Goal: Transaction & Acquisition: Purchase product/service

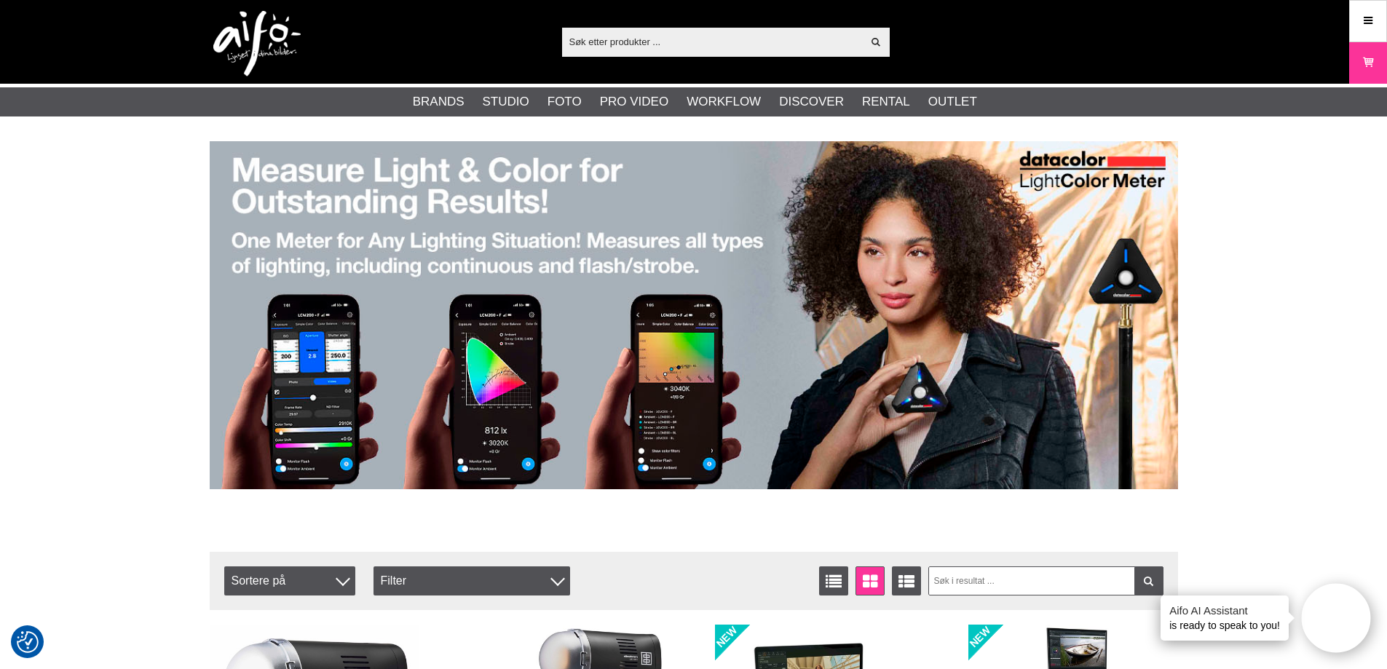
click at [620, 41] on input "text" at bounding box center [712, 42] width 301 height 22
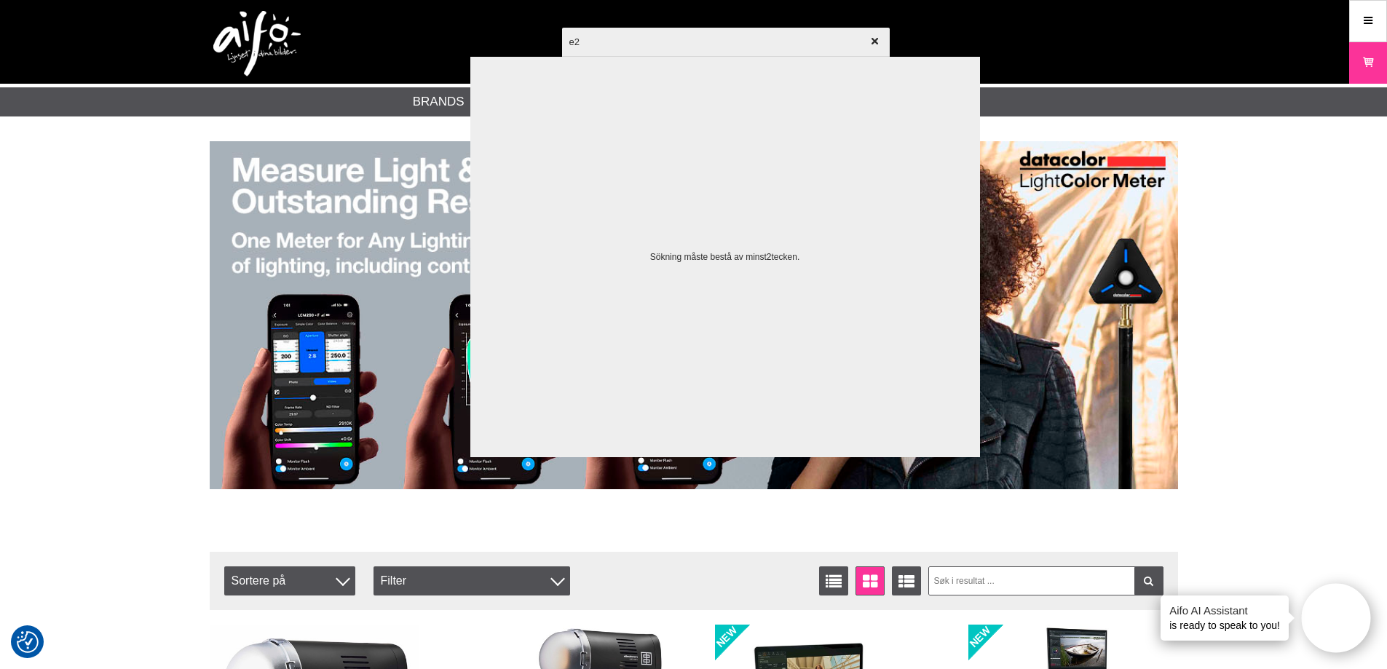
type input "e27"
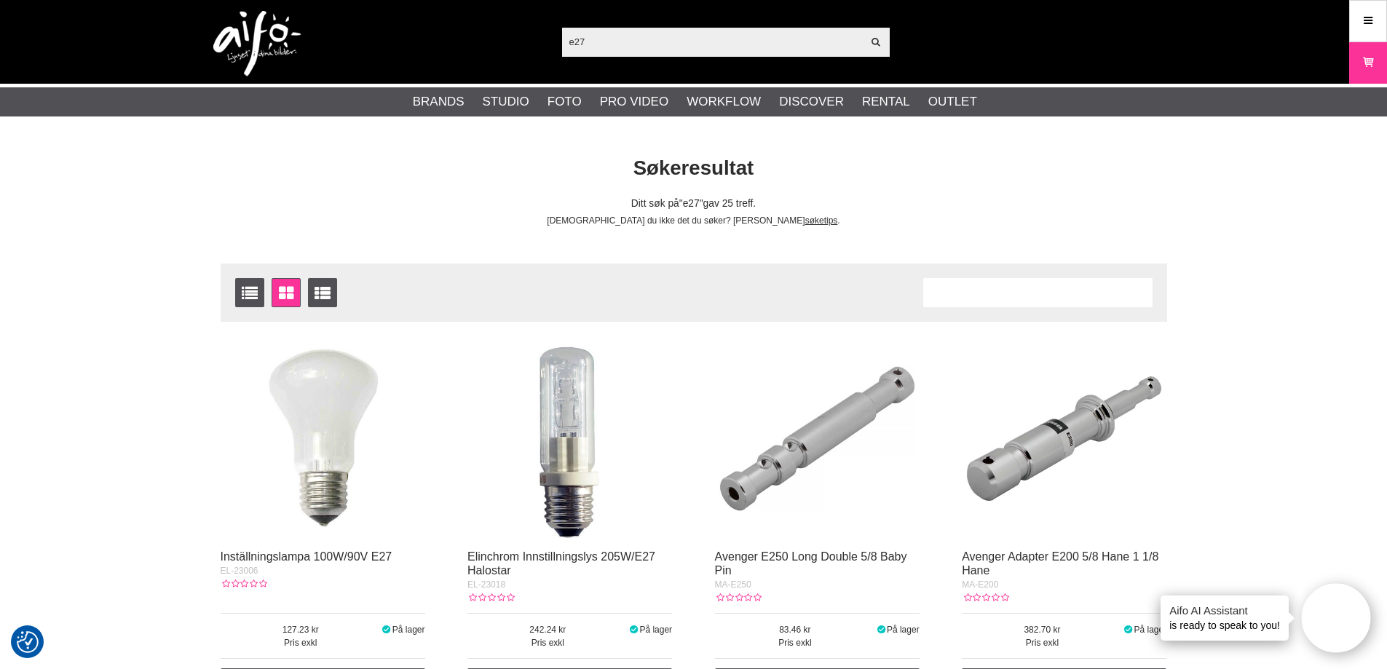
click at [331, 414] on img at bounding box center [323, 438] width 205 height 205
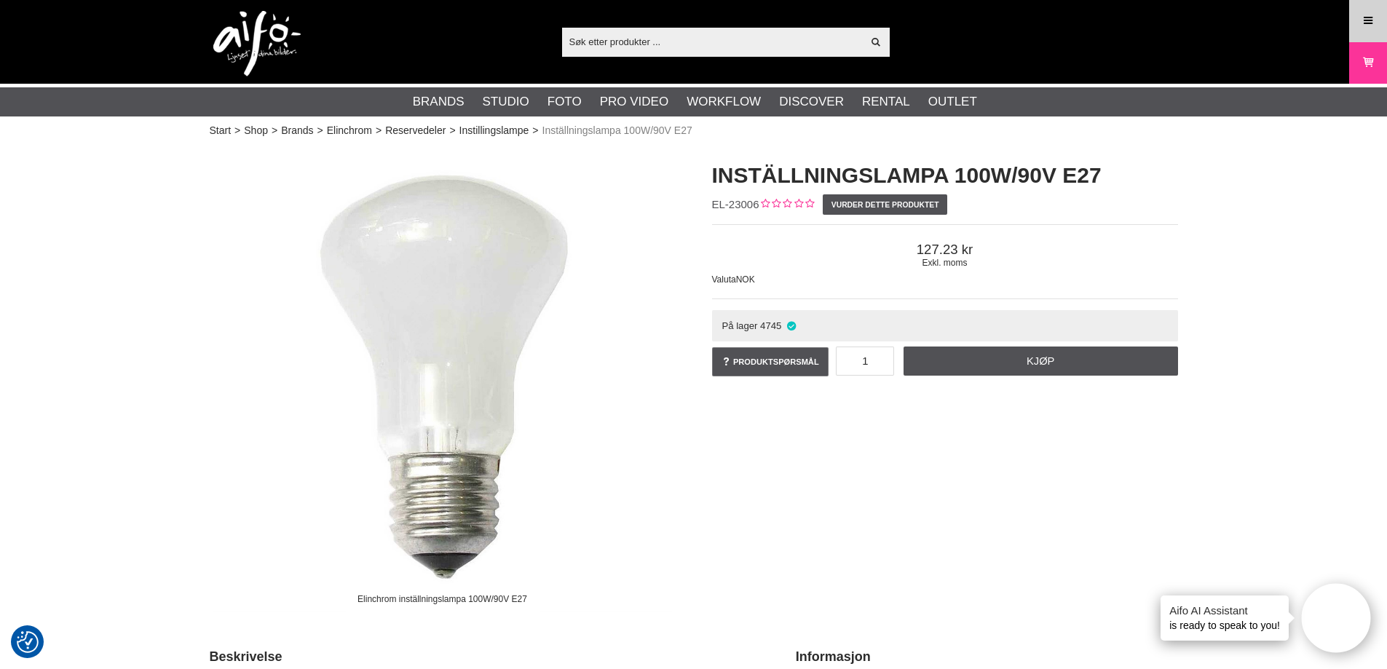
click at [1371, 28] on icon at bounding box center [1368, 21] width 13 height 16
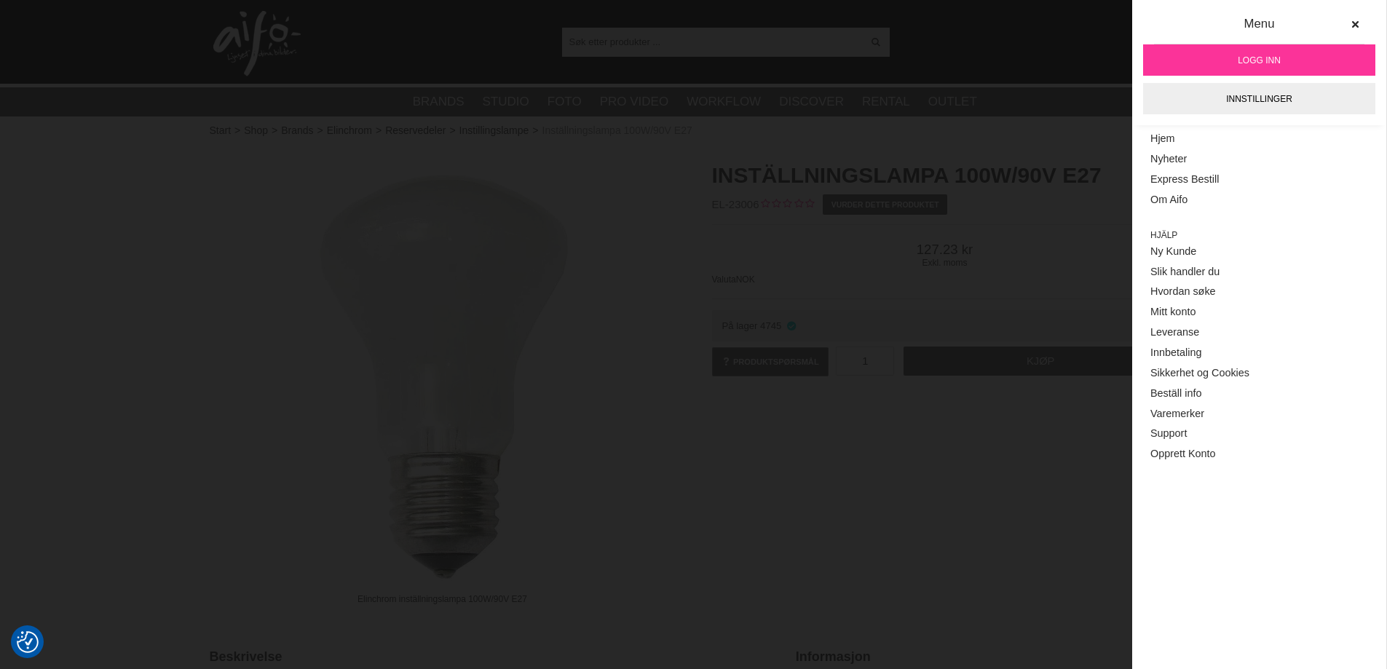
click at [1290, 56] on link "Logg inn" at bounding box center [1259, 59] width 232 height 31
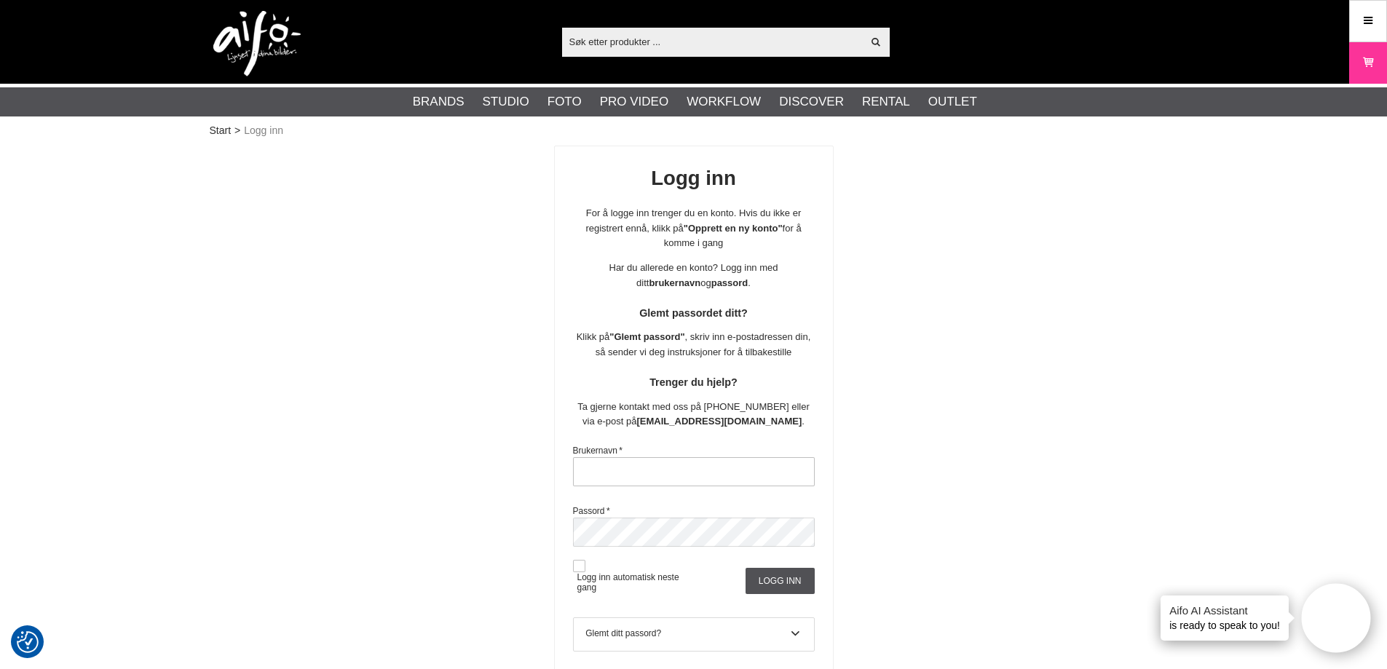
type input "ulfögge"
click at [771, 584] on input "Logg inn" at bounding box center [780, 581] width 69 height 26
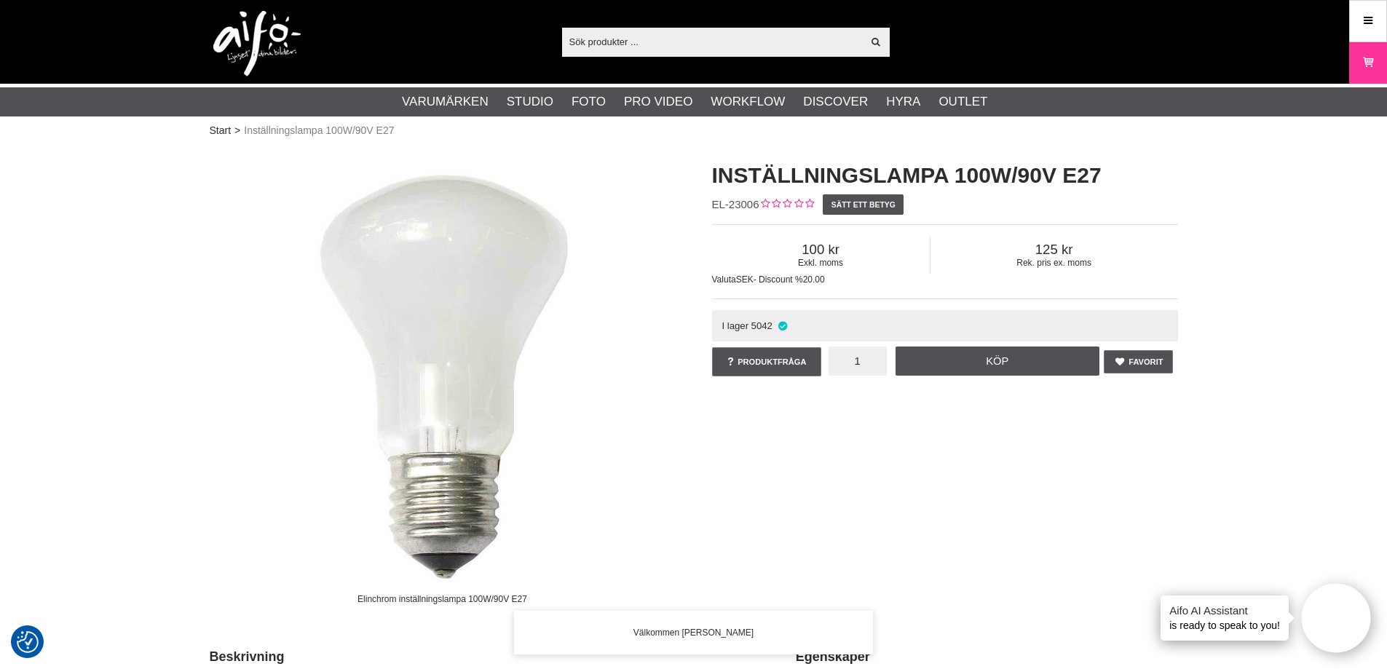
click at [850, 360] on input "1" at bounding box center [858, 361] width 58 height 29
type input "2"
click at [893, 453] on div "Elinchrom inställningslampa 100W/90V E27 Inställningslampa 100W/90V E27 EL-2300…" at bounding box center [694, 381] width 1005 height 470
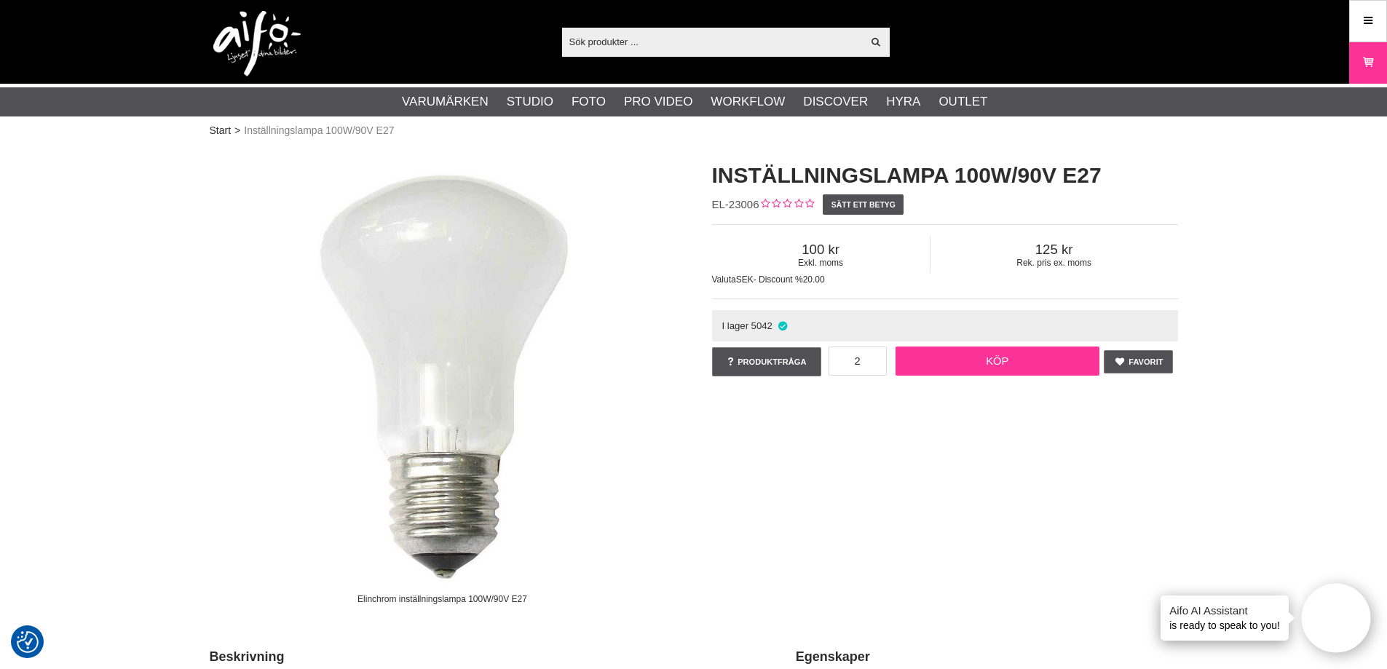
click at [1008, 360] on link "Köp" at bounding box center [998, 361] width 204 height 29
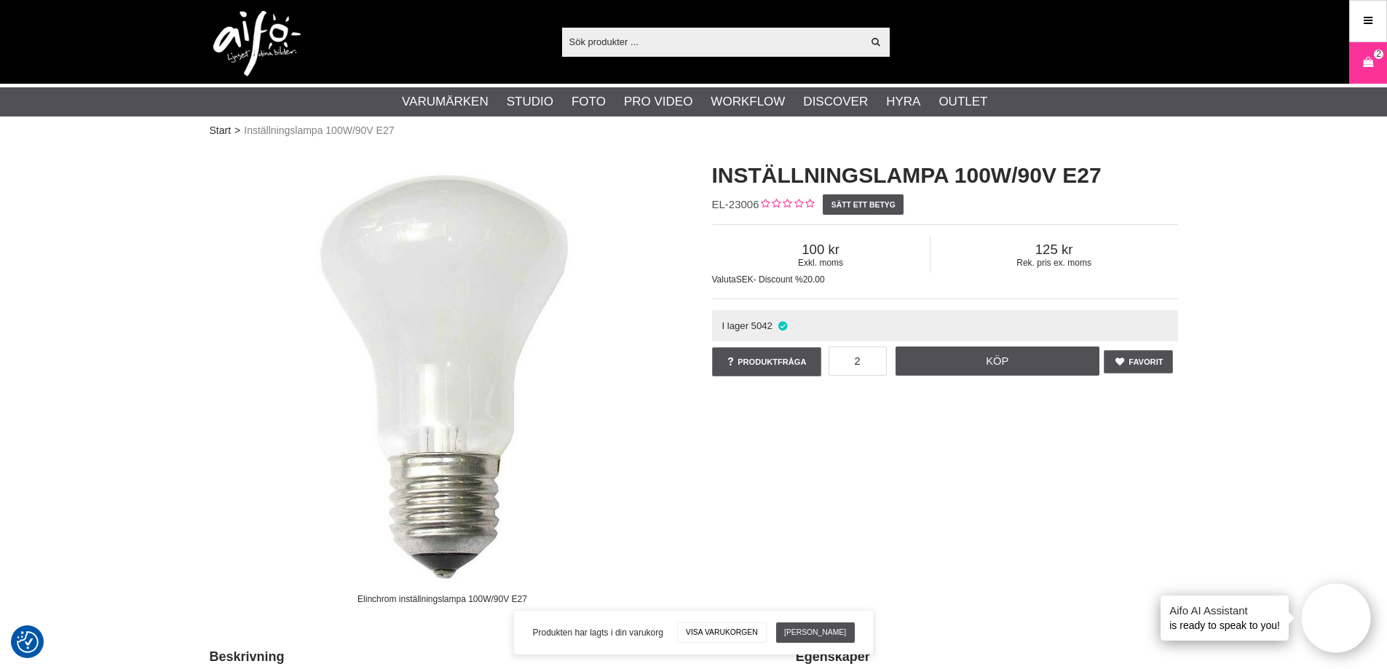
click at [730, 629] on link "Visa varukorgen" at bounding box center [722, 633] width 90 height 20
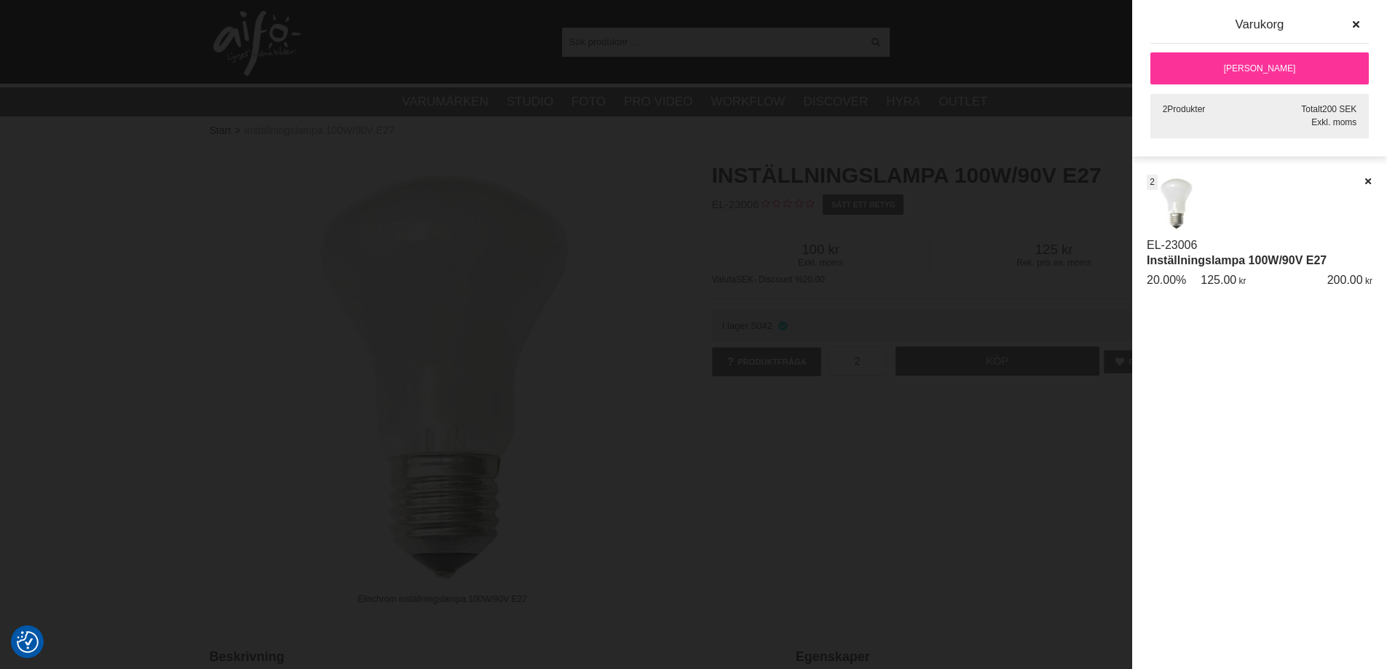
click at [1242, 444] on div "Artikelkod Benämning Antal Pris Rabatt Belopp Radera Datum EL-23006 Inställning…" at bounding box center [1259, 422] width 255 height 494
click at [926, 540] on div at bounding box center [693, 334] width 1387 height 669
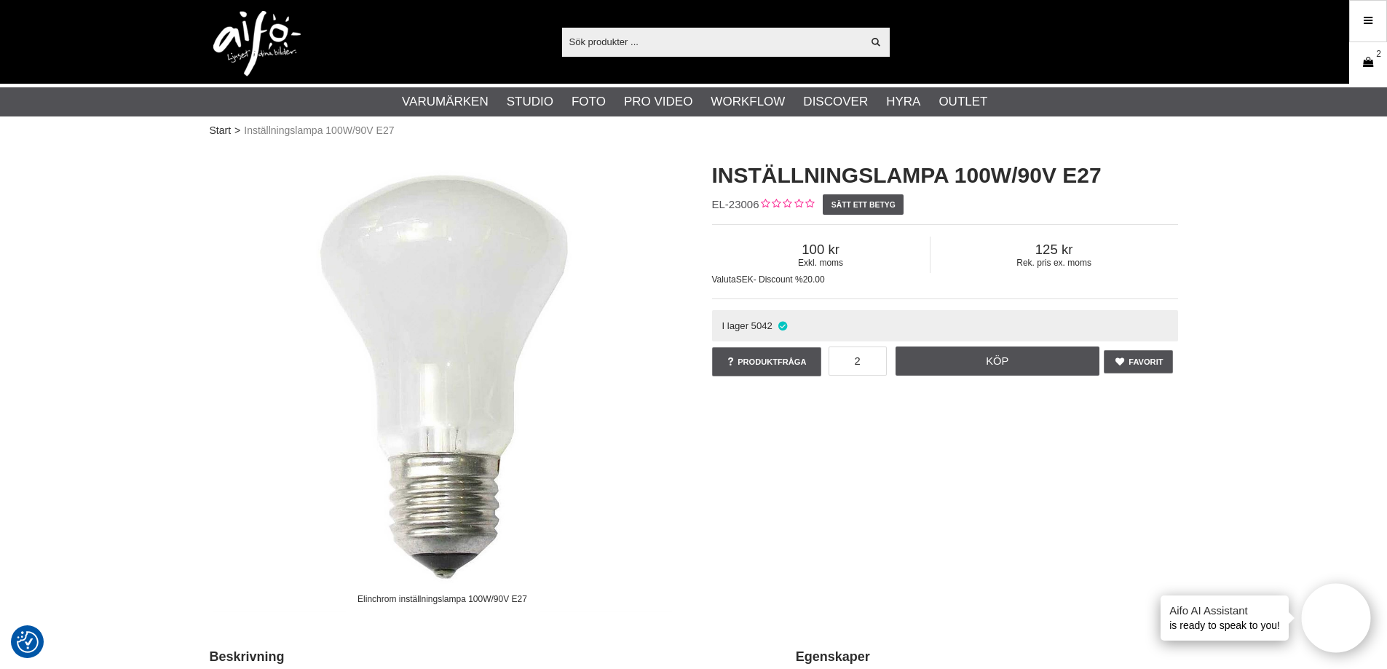
click at [1363, 68] on icon at bounding box center [1368, 63] width 15 height 16
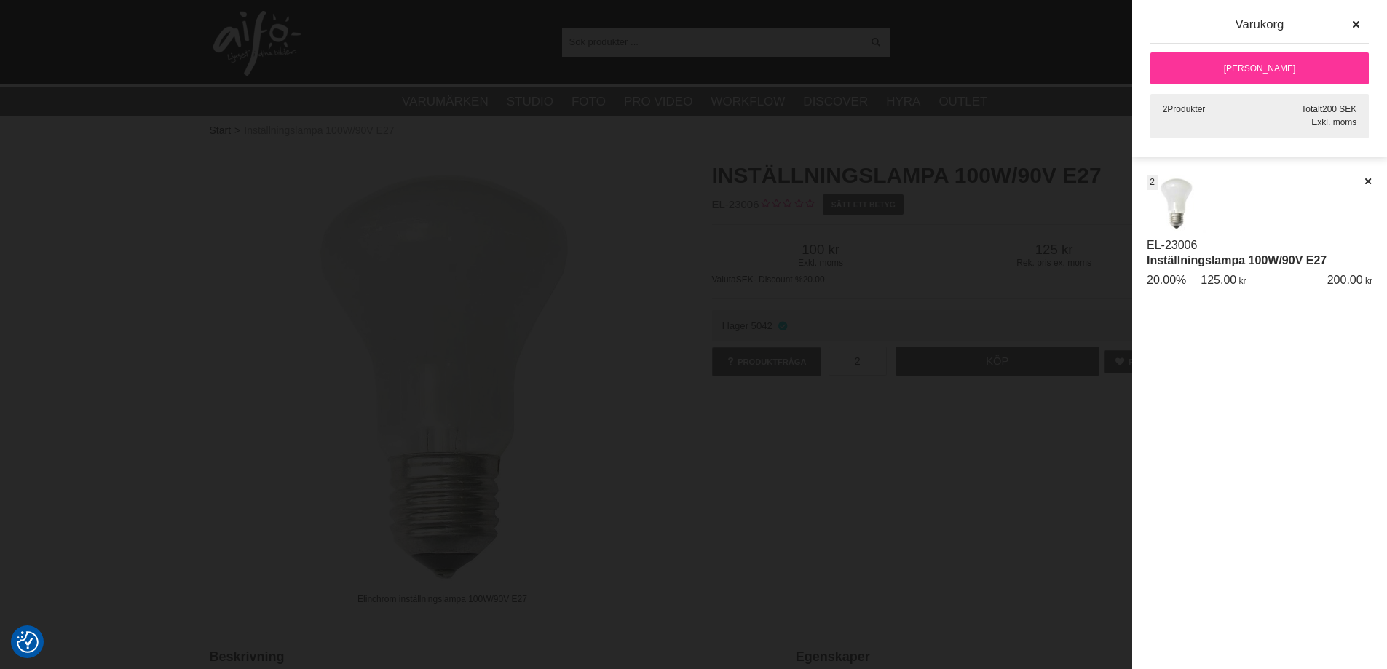
click at [930, 481] on div at bounding box center [693, 334] width 1387 height 669
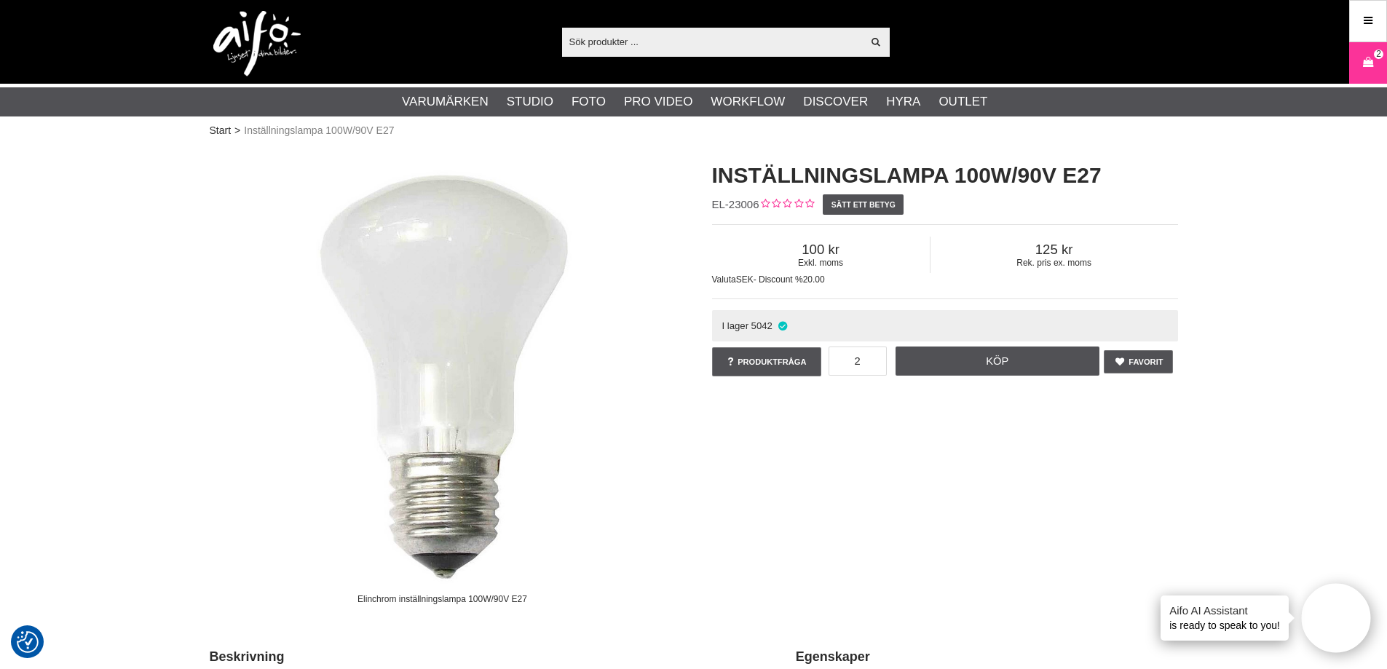
click at [821, 511] on div "Elinchrom inställningslampa 100W/90V E27 Inställningslampa 100W/90V E27 EL-2300…" at bounding box center [694, 381] width 1005 height 470
click at [921, 466] on div "Elinchrom inställningslampa 100W/90V E27 Inställningslampa 100W/90V E27 EL-2300…" at bounding box center [694, 381] width 1005 height 470
click at [1361, 62] on icon at bounding box center [1368, 63] width 15 height 16
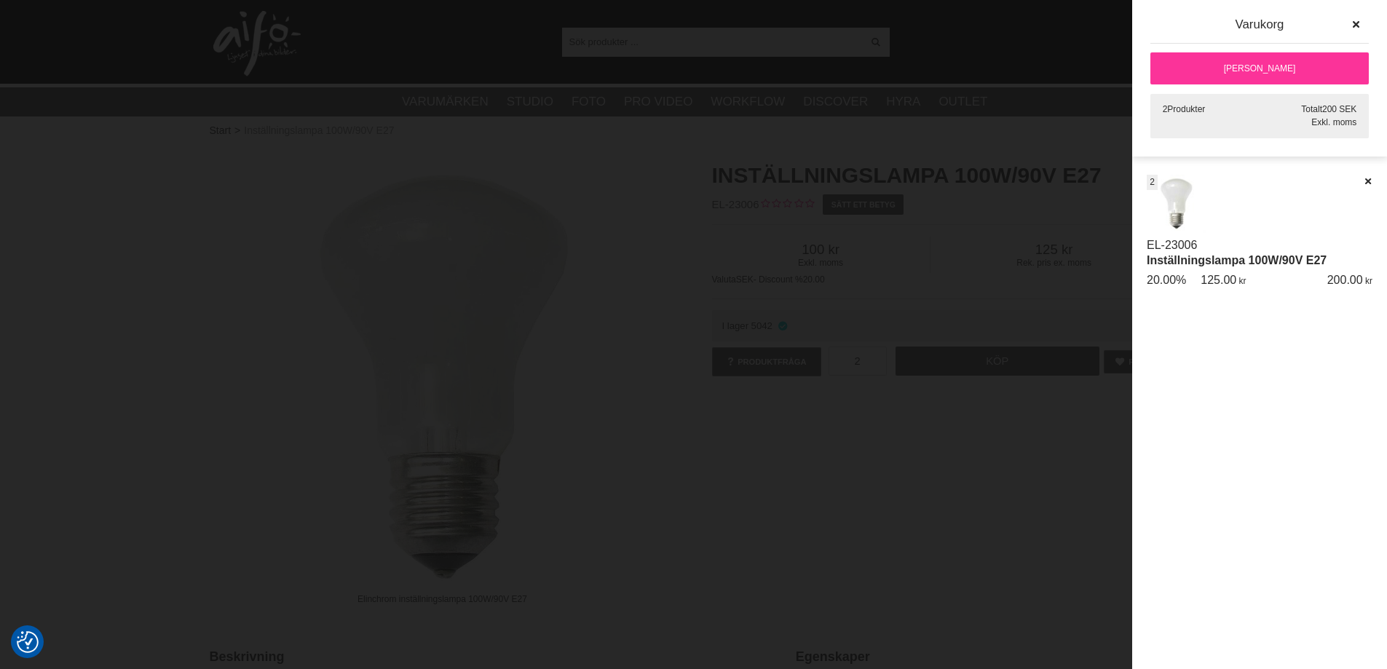
click at [910, 499] on div at bounding box center [693, 334] width 1387 height 669
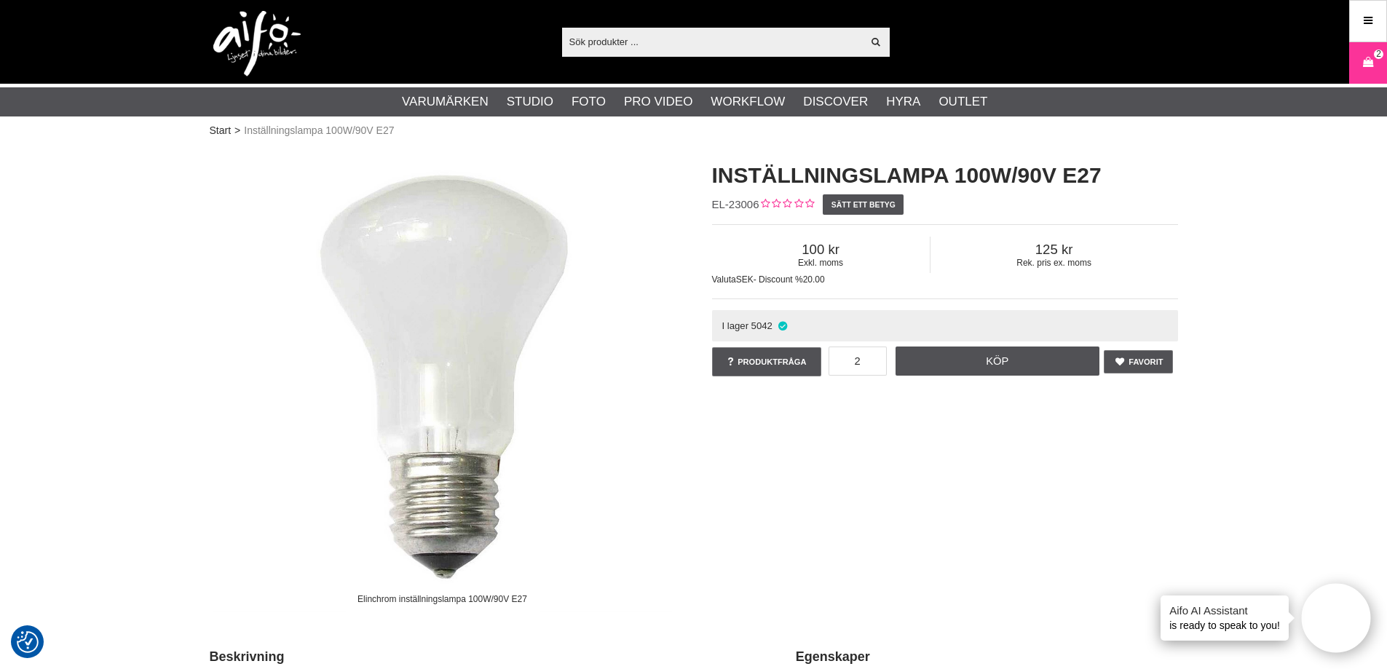
click at [875, 467] on div "Elinchrom inställningslampa 100W/90V E27 Inställningslampa 100W/90V E27 EL-2300…" at bounding box center [694, 381] width 1005 height 470
click at [706, 45] on input "text" at bounding box center [712, 42] width 301 height 22
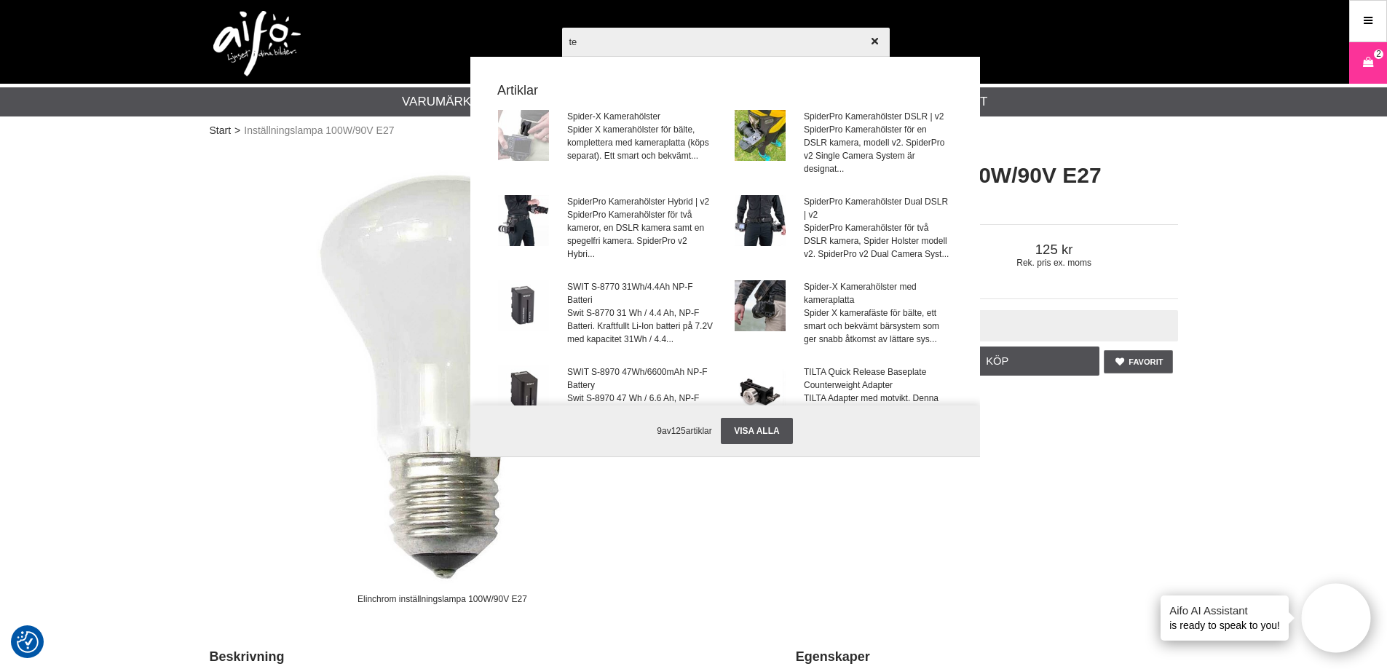
type input "t"
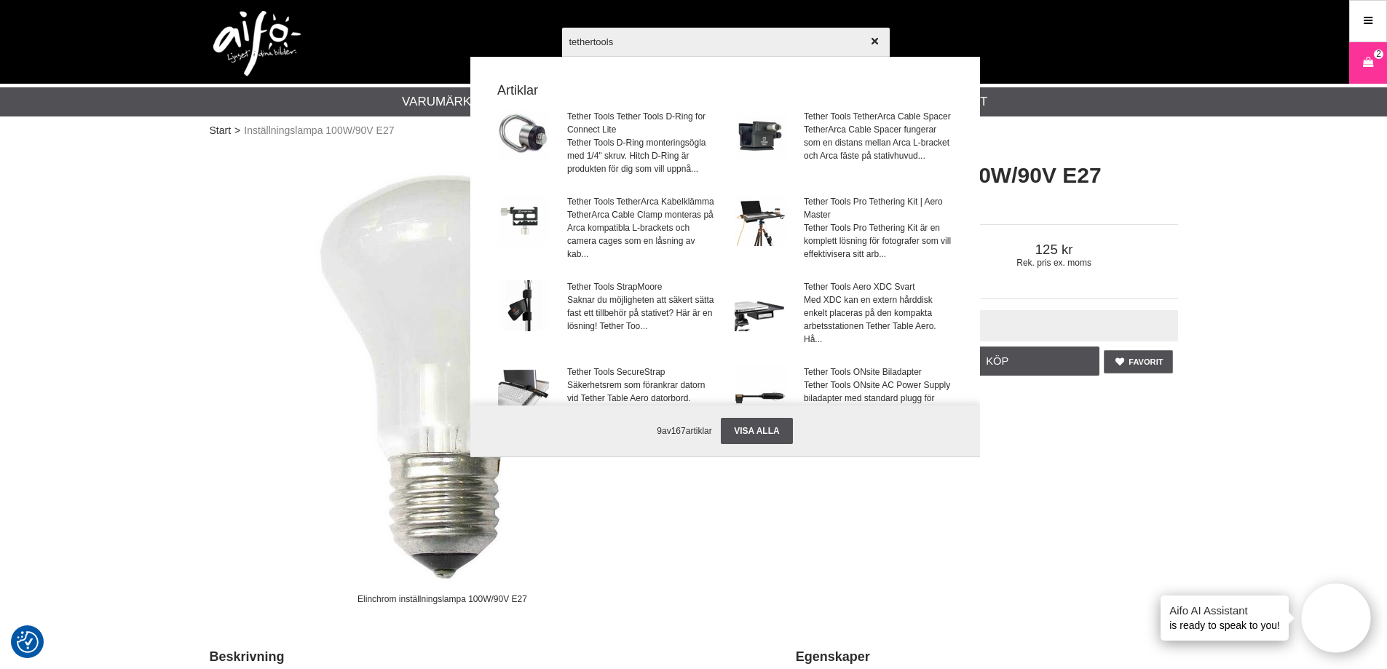
type input "tether tools"
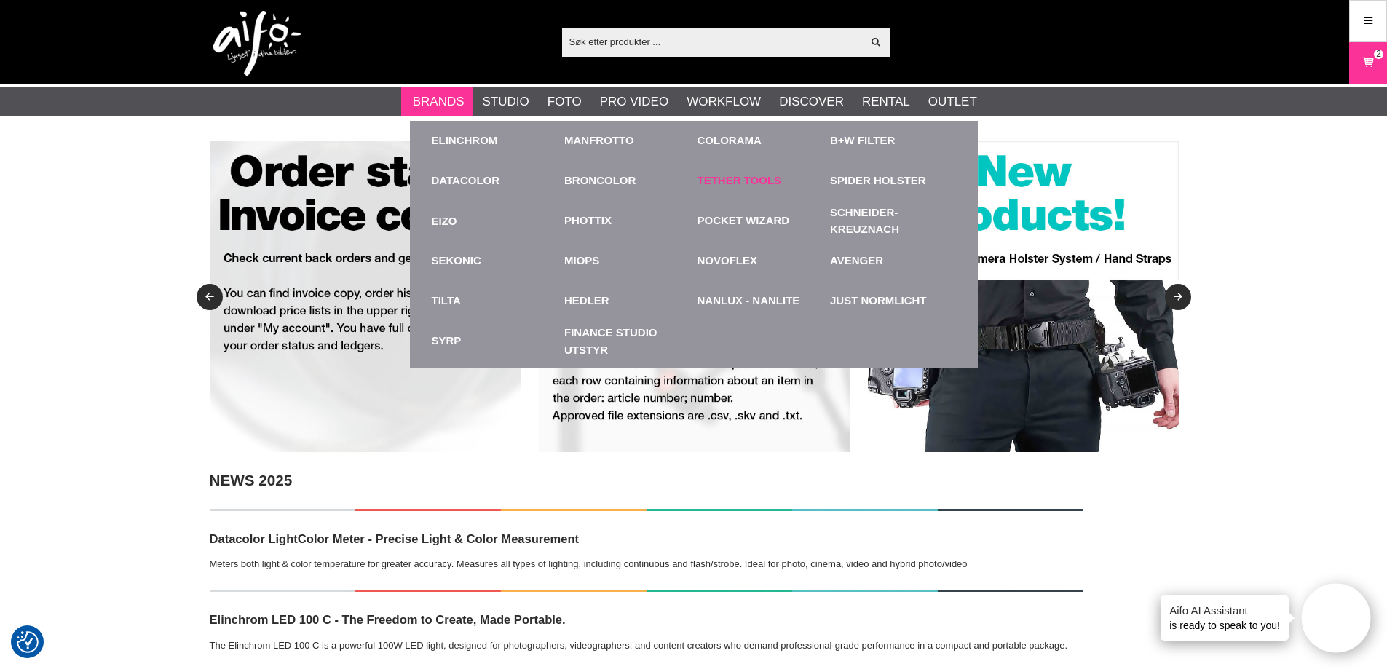
click at [762, 180] on link "Tether Tools" at bounding box center [740, 181] width 84 height 17
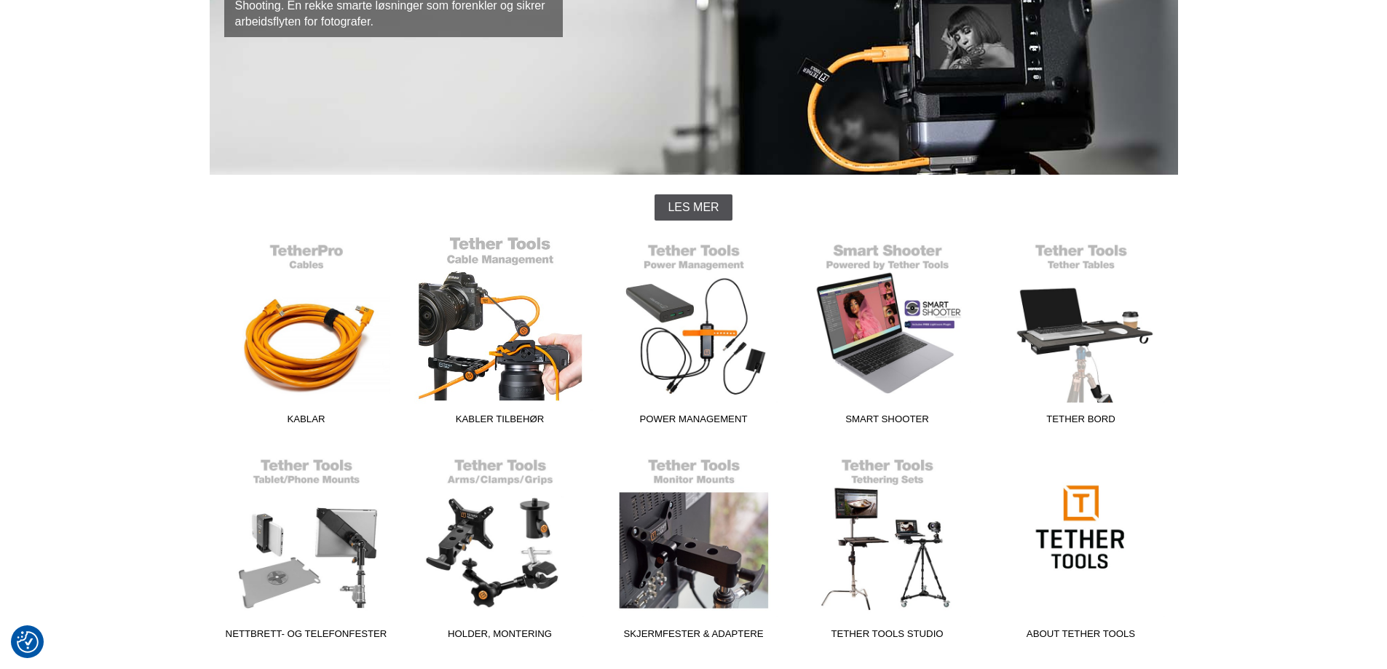
scroll to position [291, 0]
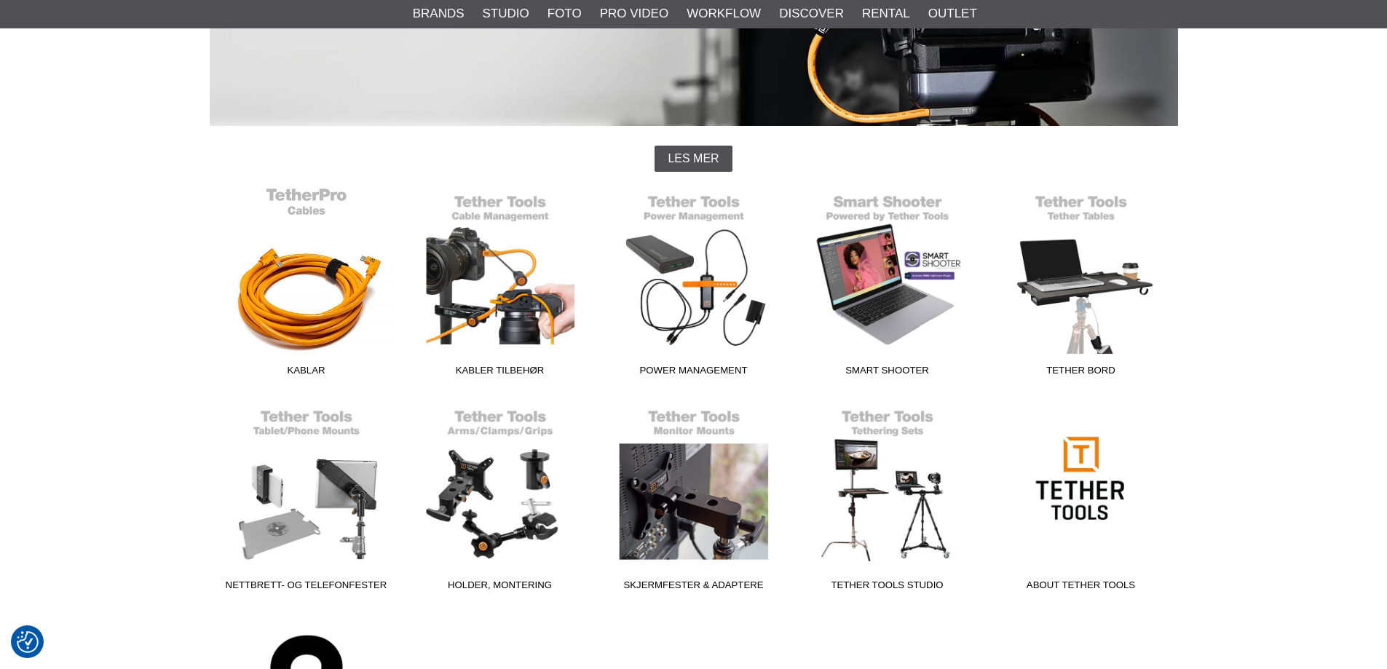
click at [277, 311] on link "Kablar" at bounding box center [307, 284] width 194 height 197
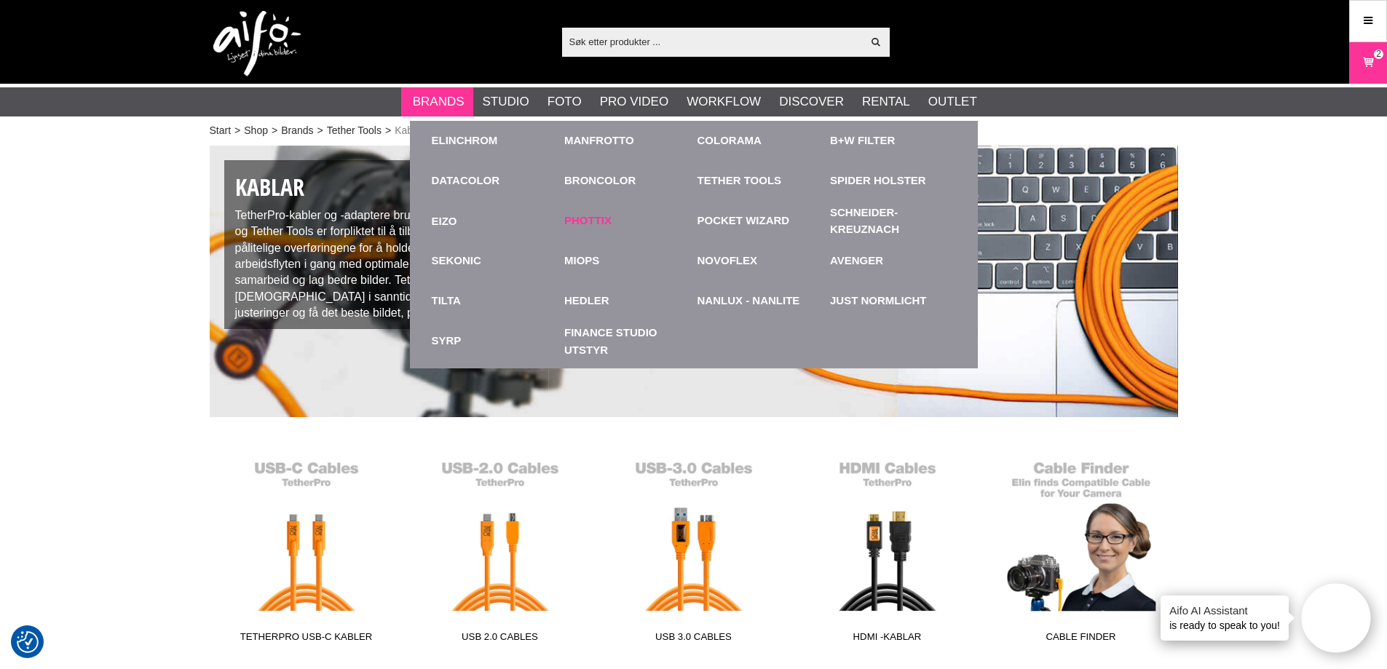
click at [586, 221] on link "Phottix" at bounding box center [587, 221] width 47 height 17
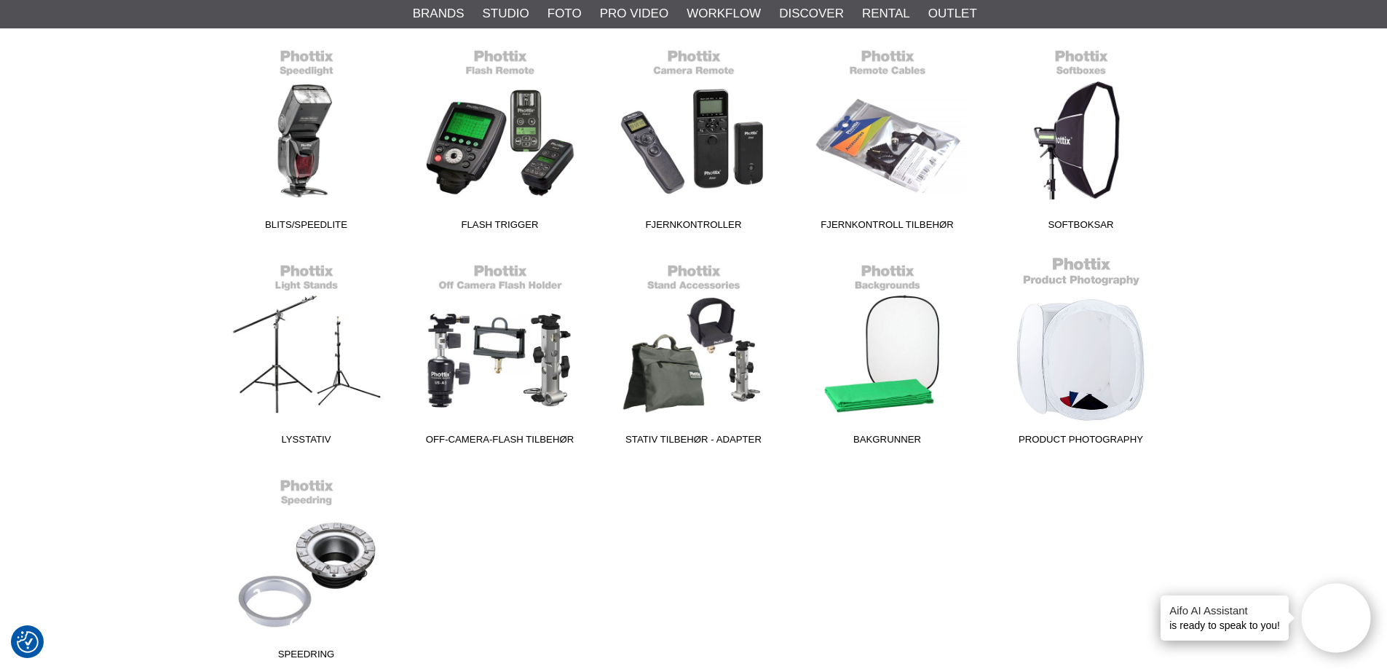
scroll to position [364, 0]
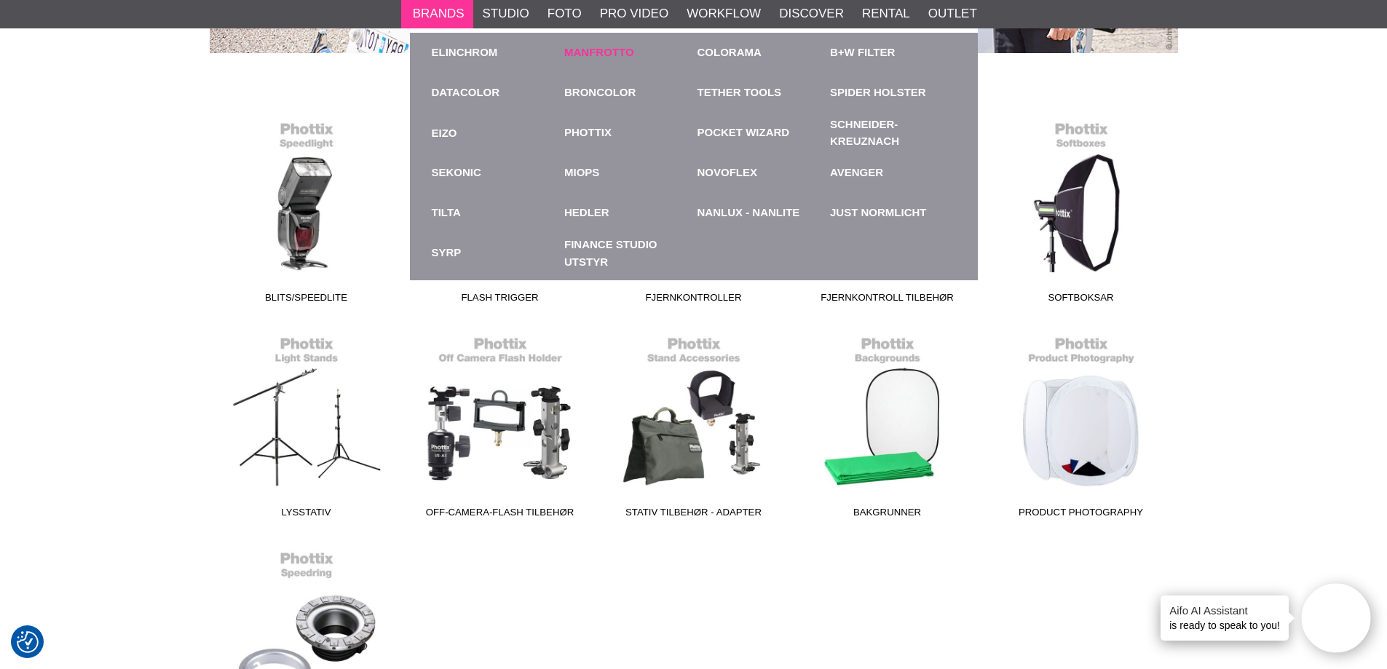
click at [619, 55] on link "Manfrotto" at bounding box center [599, 52] width 70 height 17
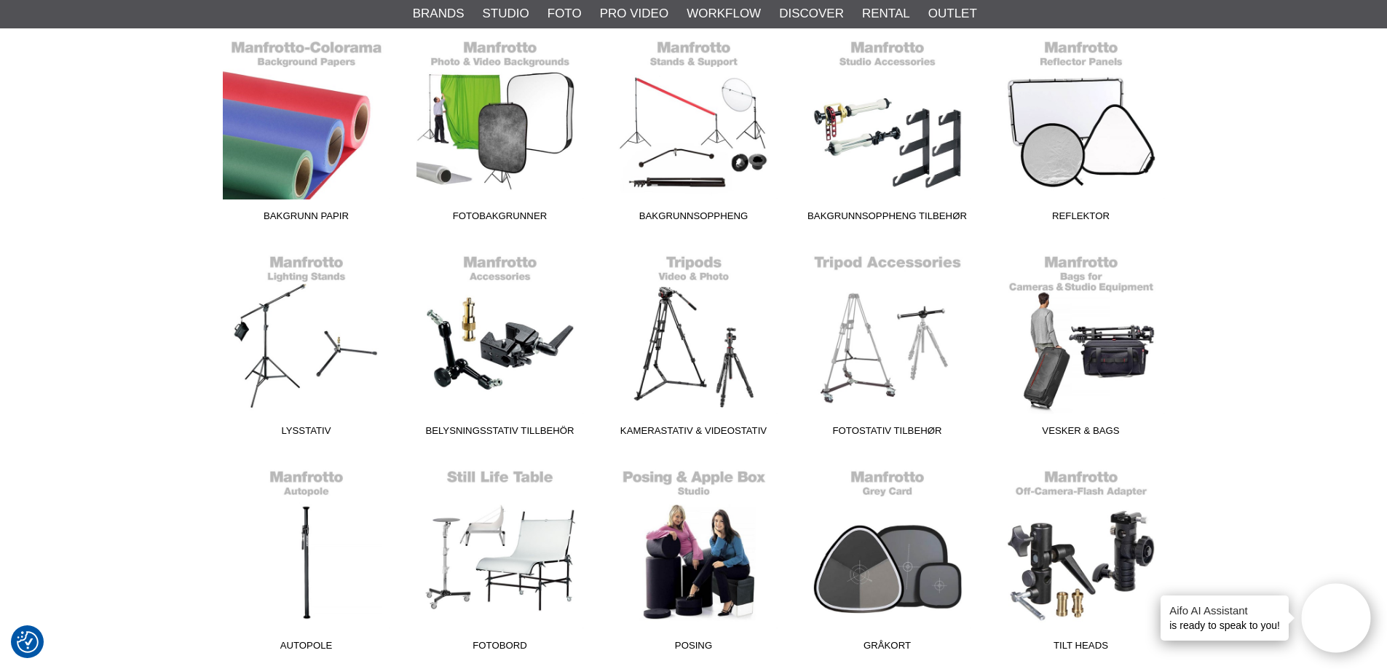
scroll to position [146, 0]
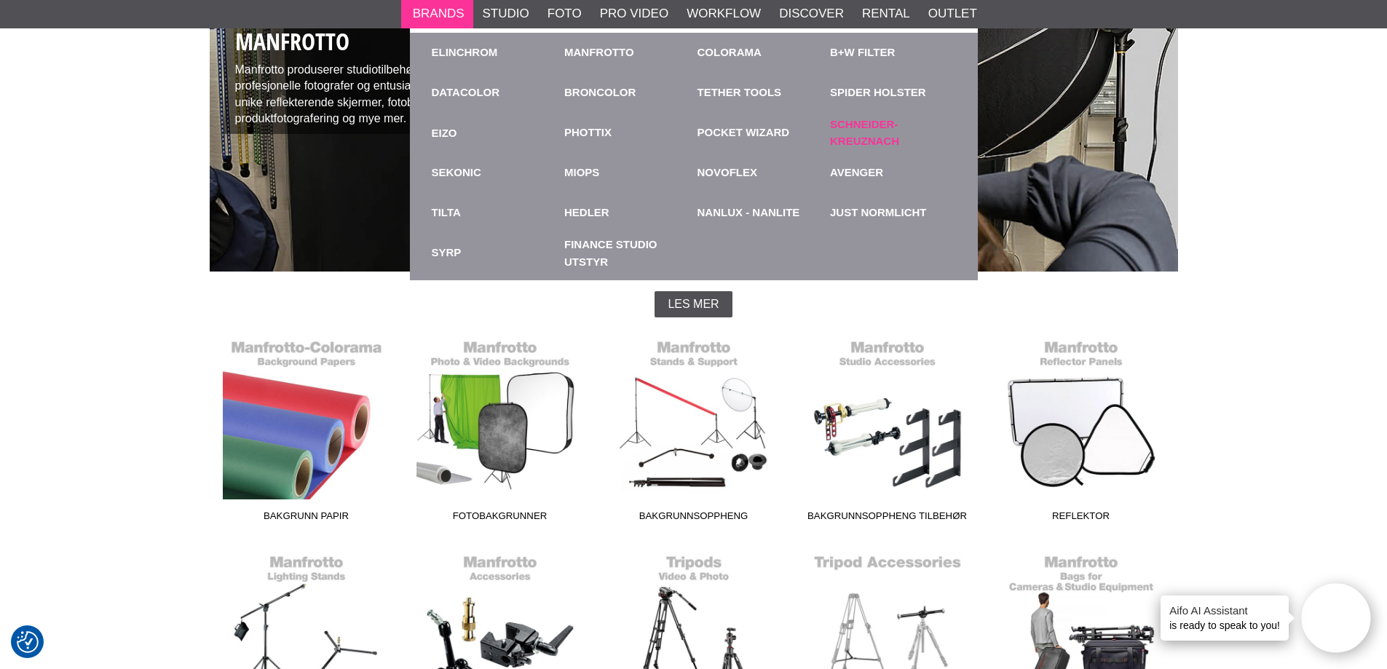
click at [858, 143] on link "Schneider-Kreuznach" at bounding box center [893, 133] width 126 height 33
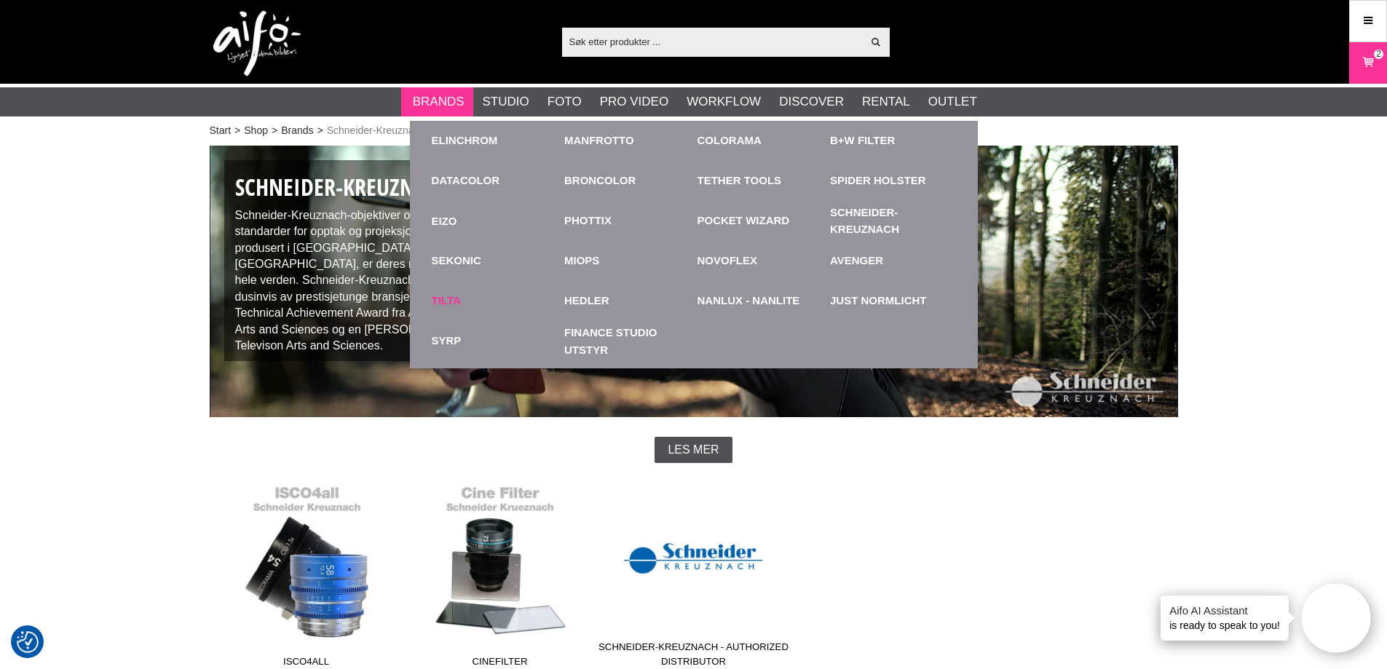
click at [444, 299] on link "TILTA" at bounding box center [446, 301] width 29 height 17
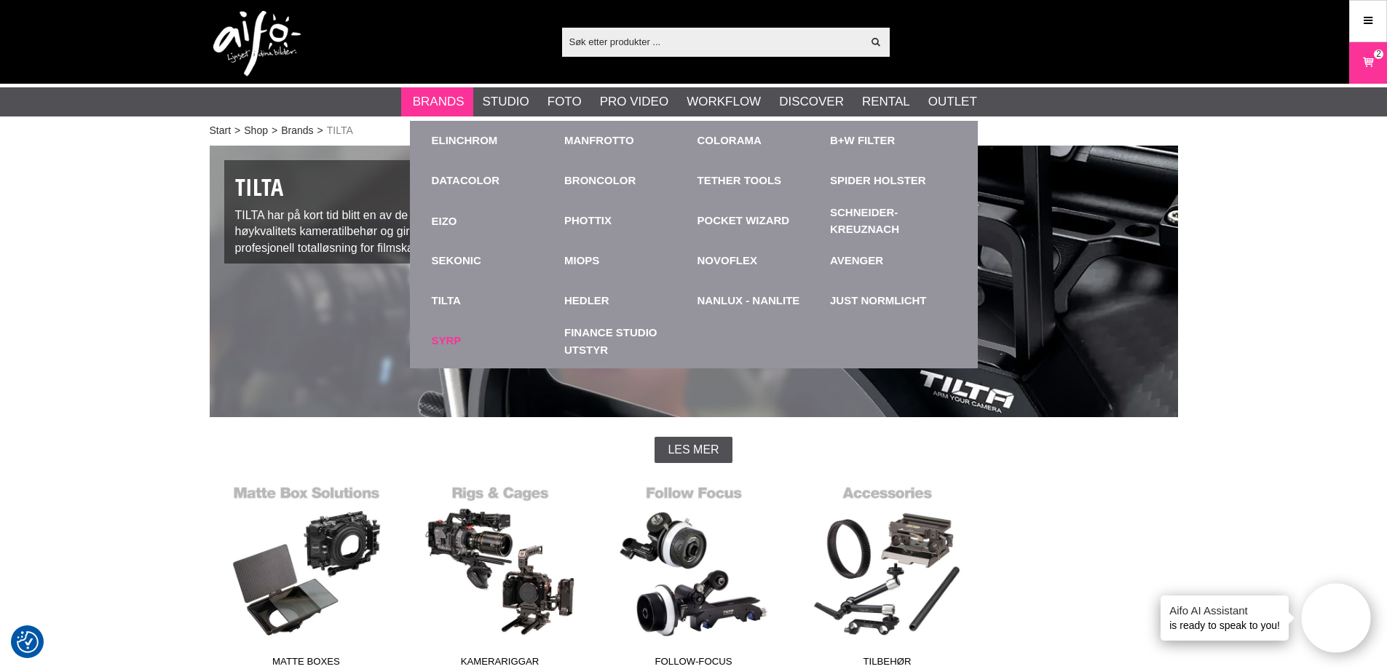
click at [451, 340] on link "Syrp" at bounding box center [447, 341] width 30 height 17
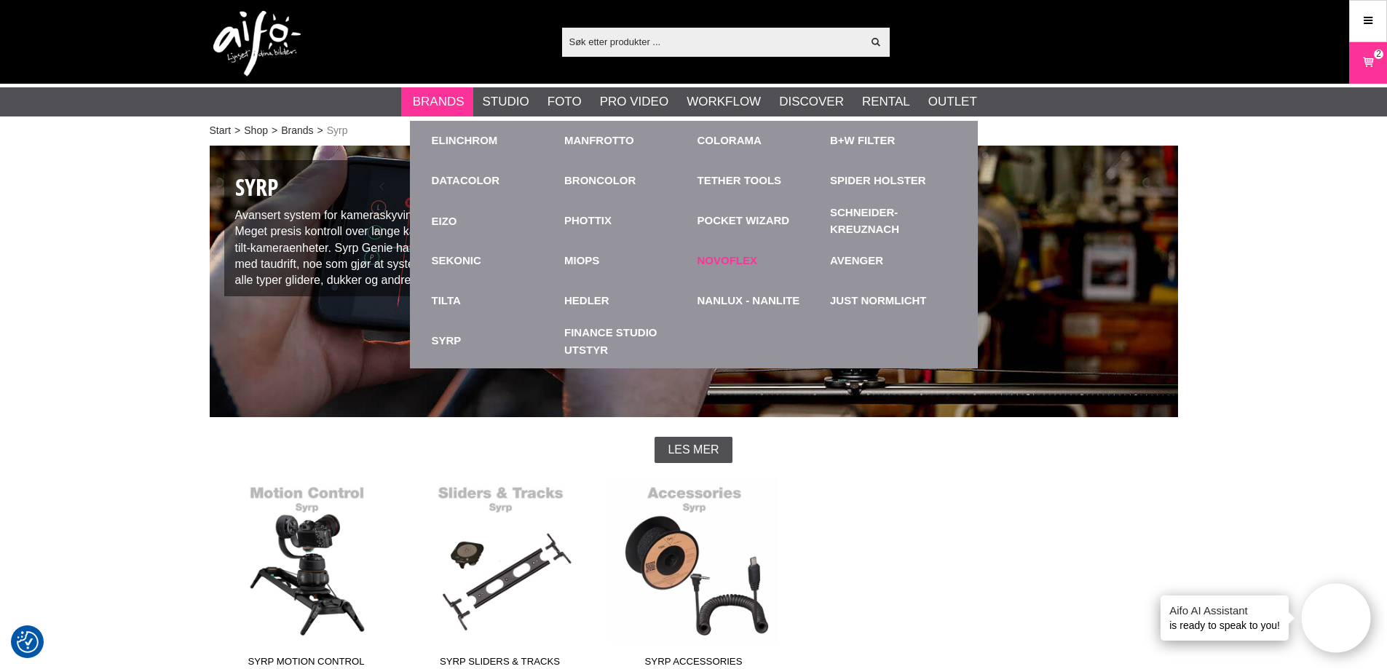
click at [744, 254] on link "Novoflex" at bounding box center [728, 261] width 60 height 17
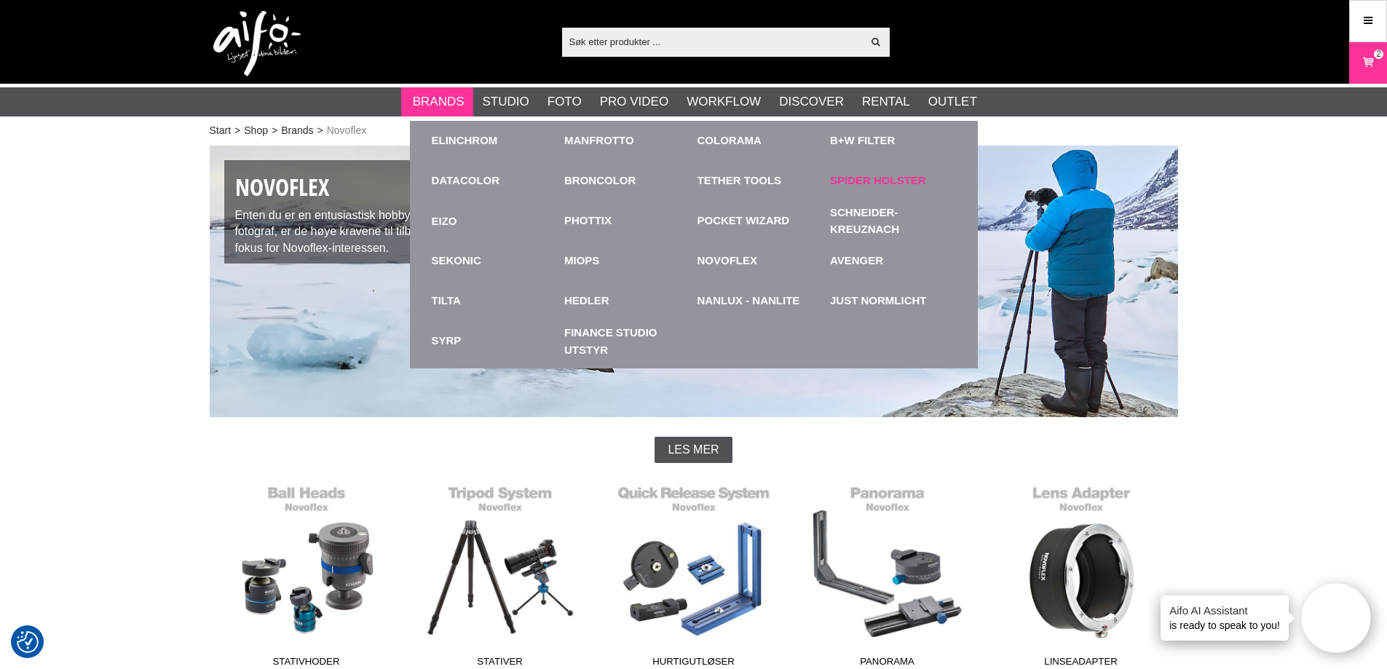
click at [859, 188] on link "Spider Holster" at bounding box center [878, 181] width 96 height 17
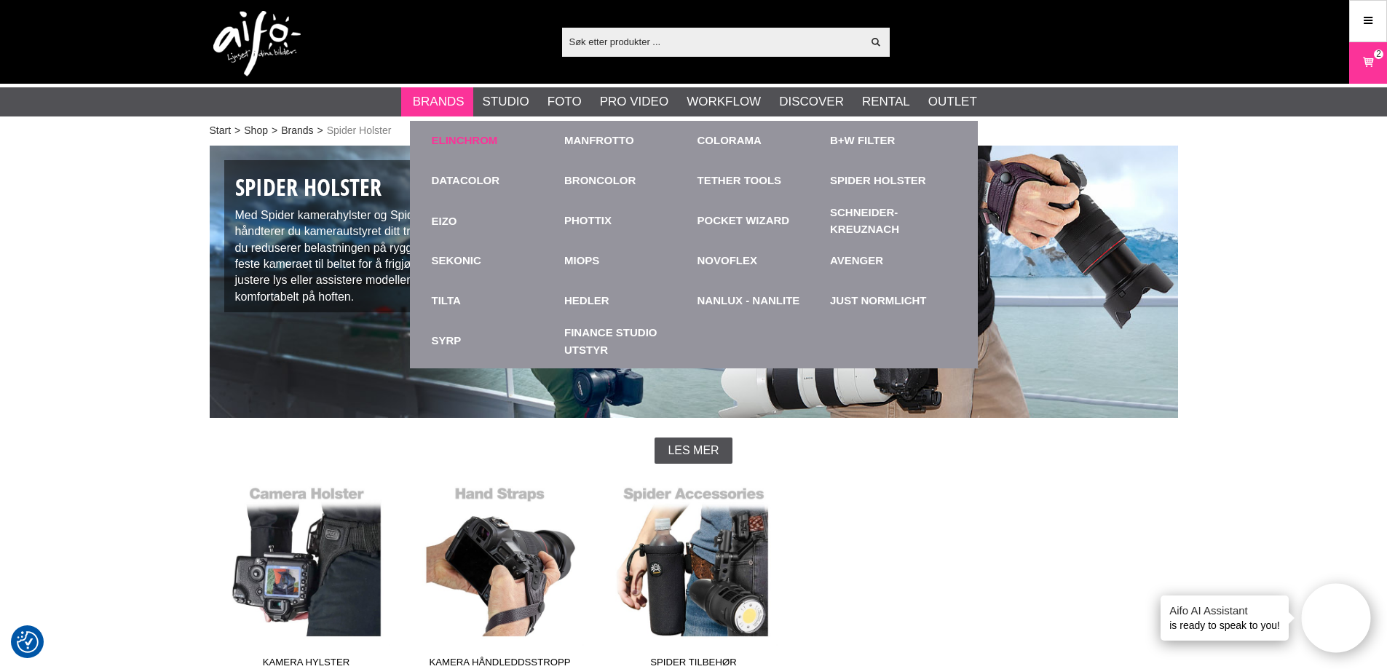
click at [468, 143] on link "Elinchrom" at bounding box center [465, 141] width 66 height 17
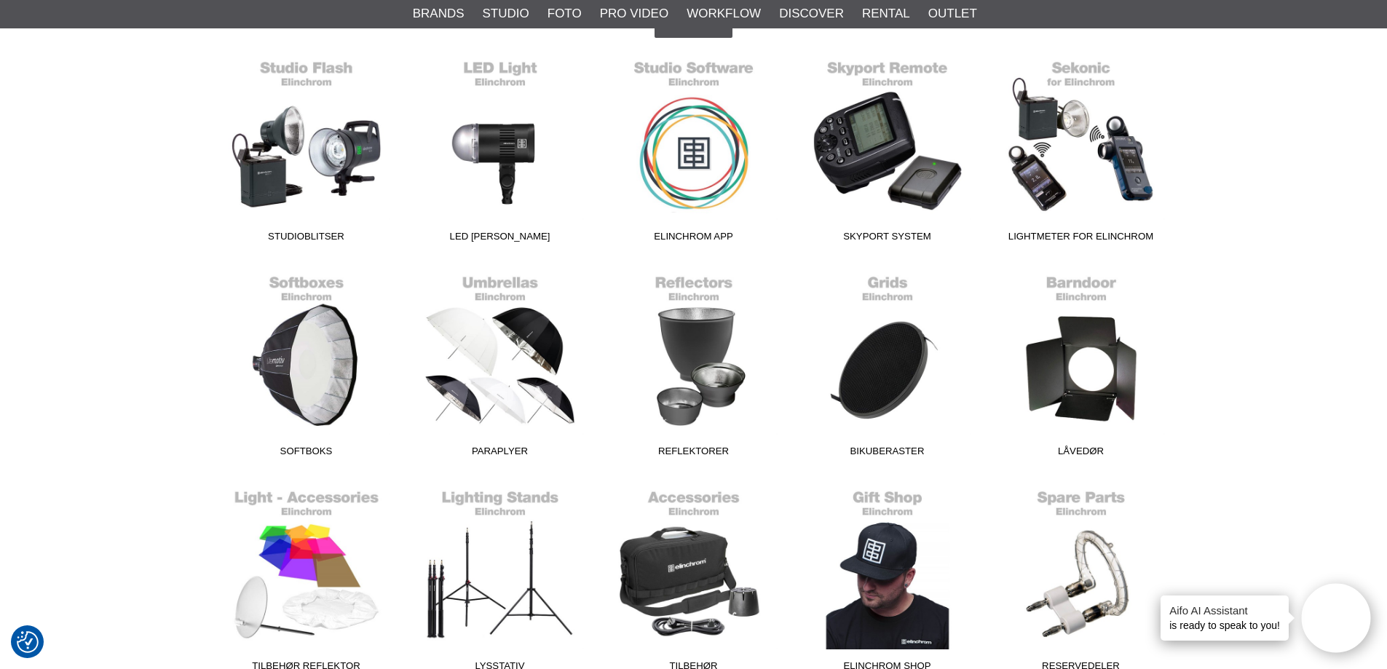
scroll to position [437, 0]
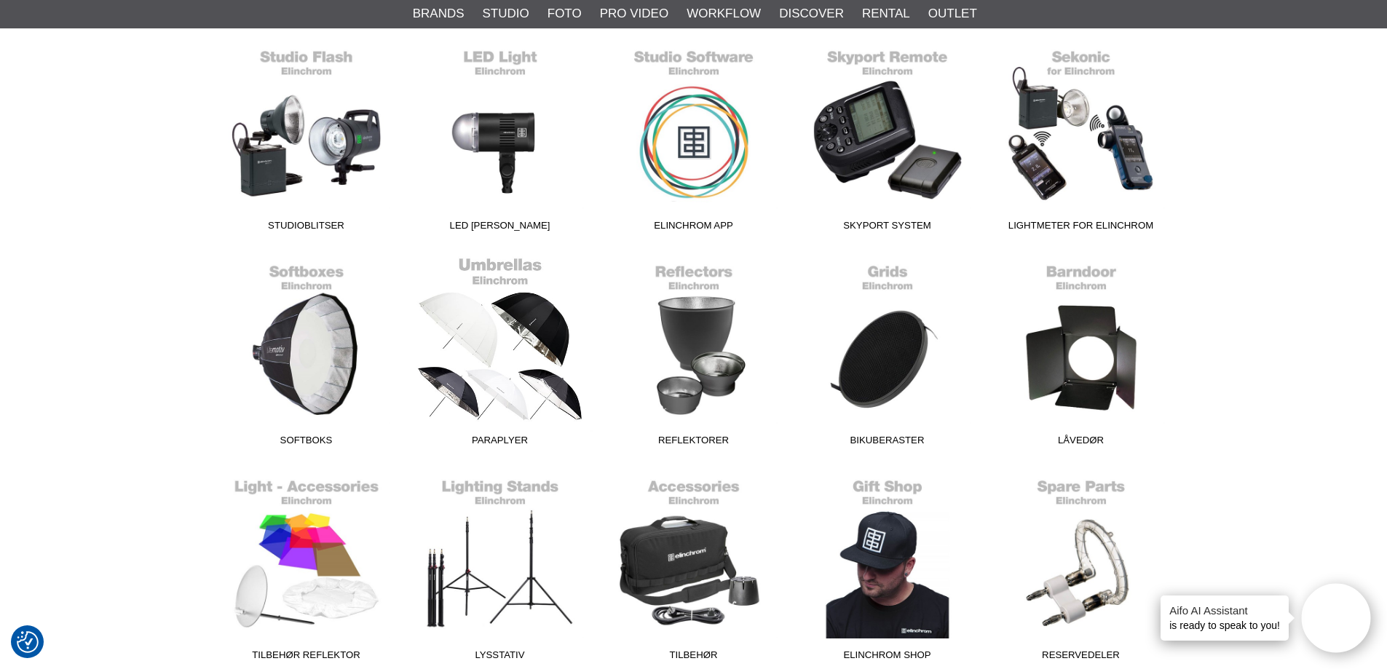
click at [508, 387] on link "Paraplyer" at bounding box center [500, 354] width 194 height 197
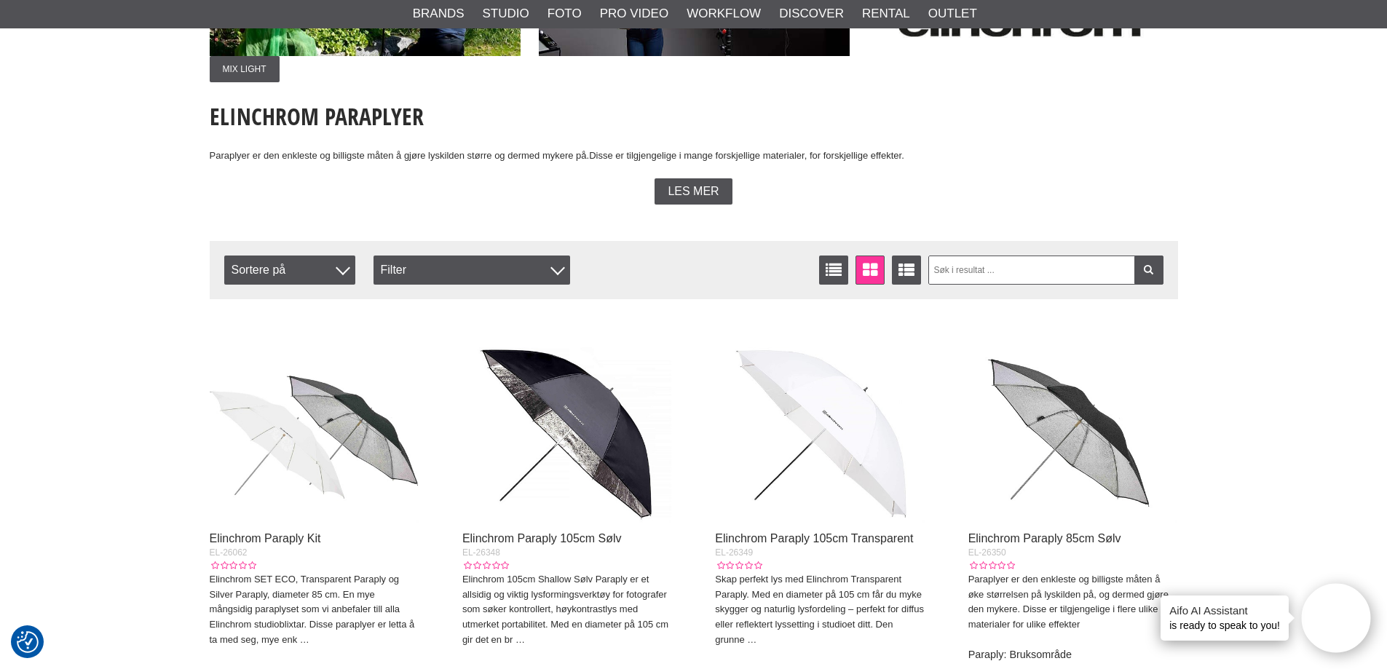
scroll to position [73, 0]
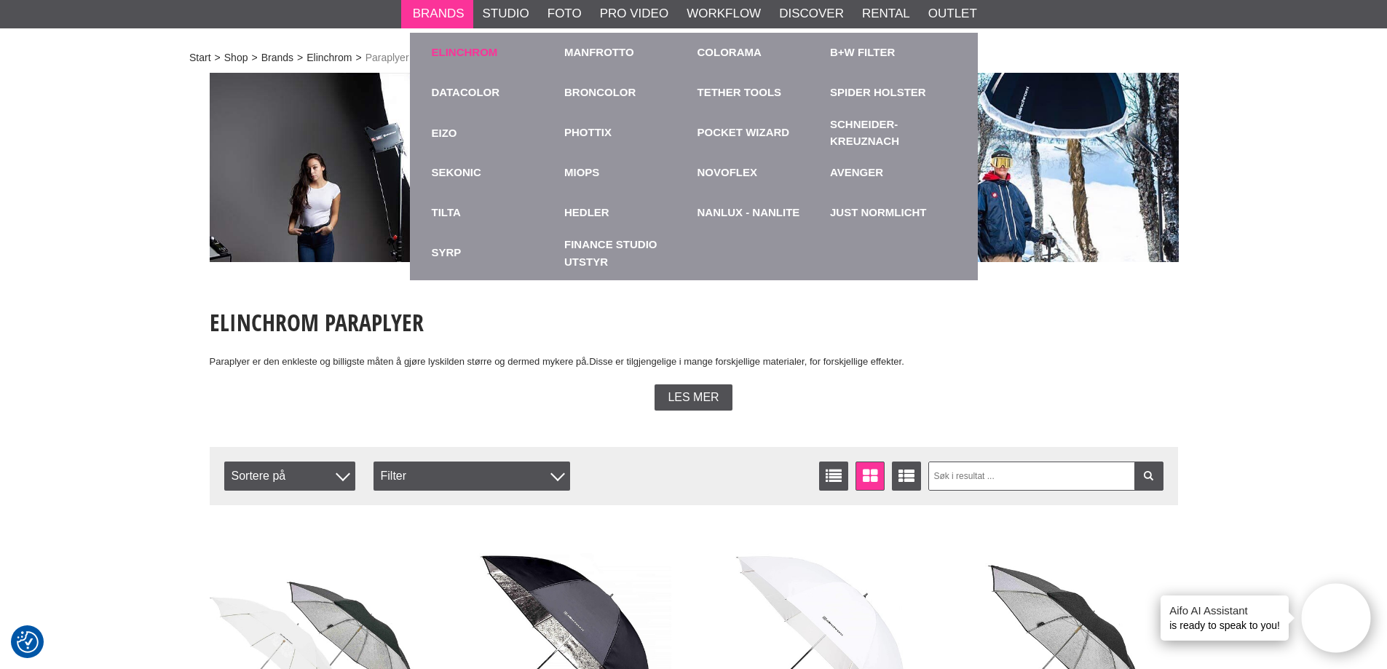
click at [441, 52] on link "Elinchrom" at bounding box center [465, 52] width 66 height 17
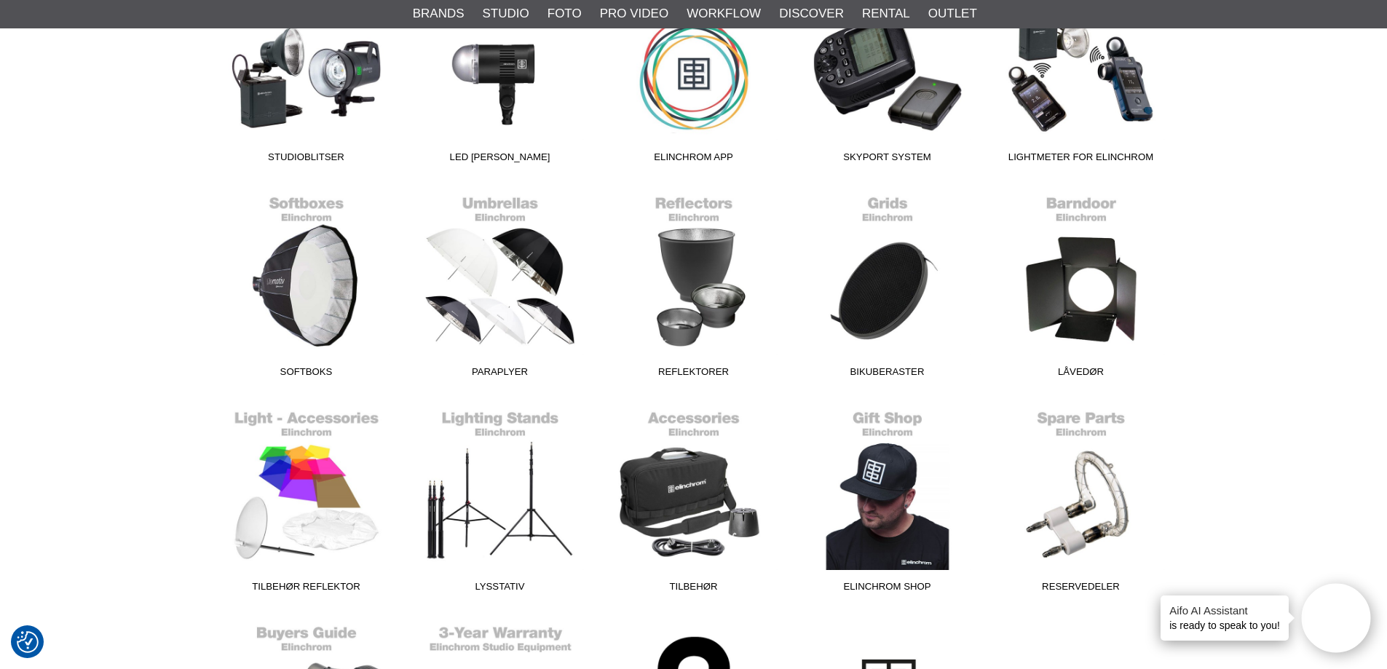
scroll to position [655, 0]
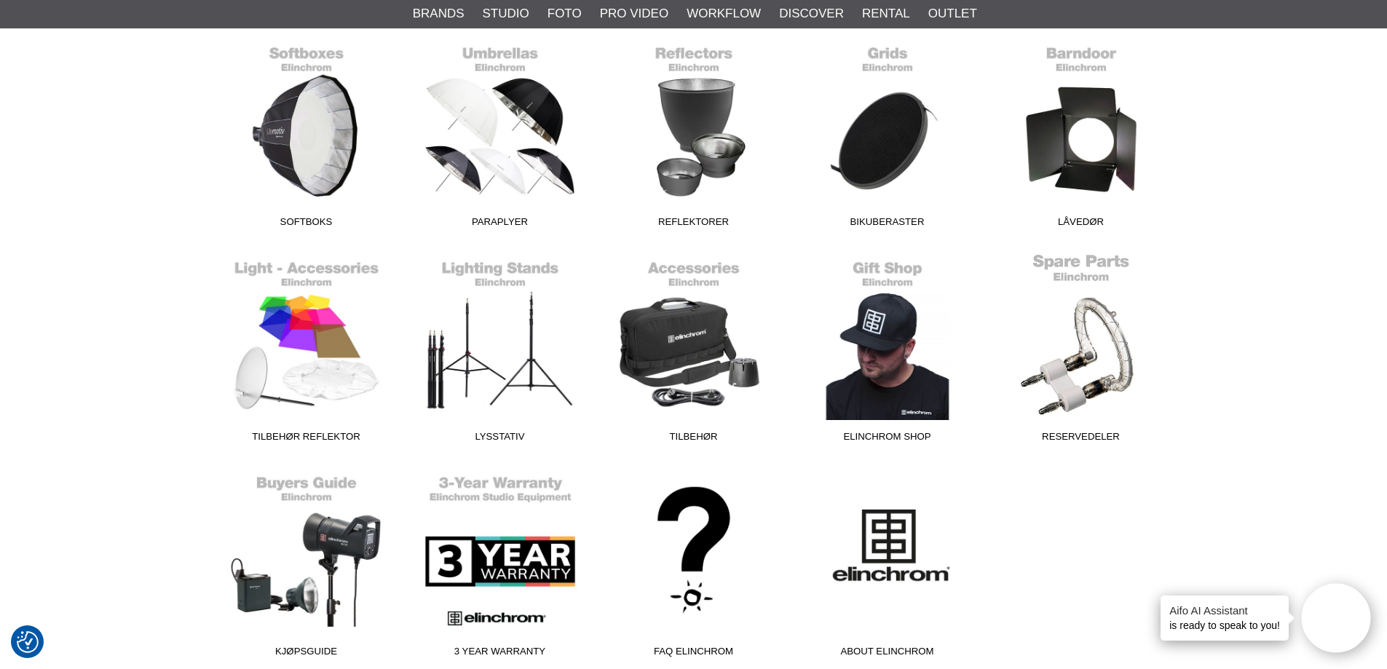
click at [1114, 362] on link "Reservedeler" at bounding box center [1082, 351] width 194 height 197
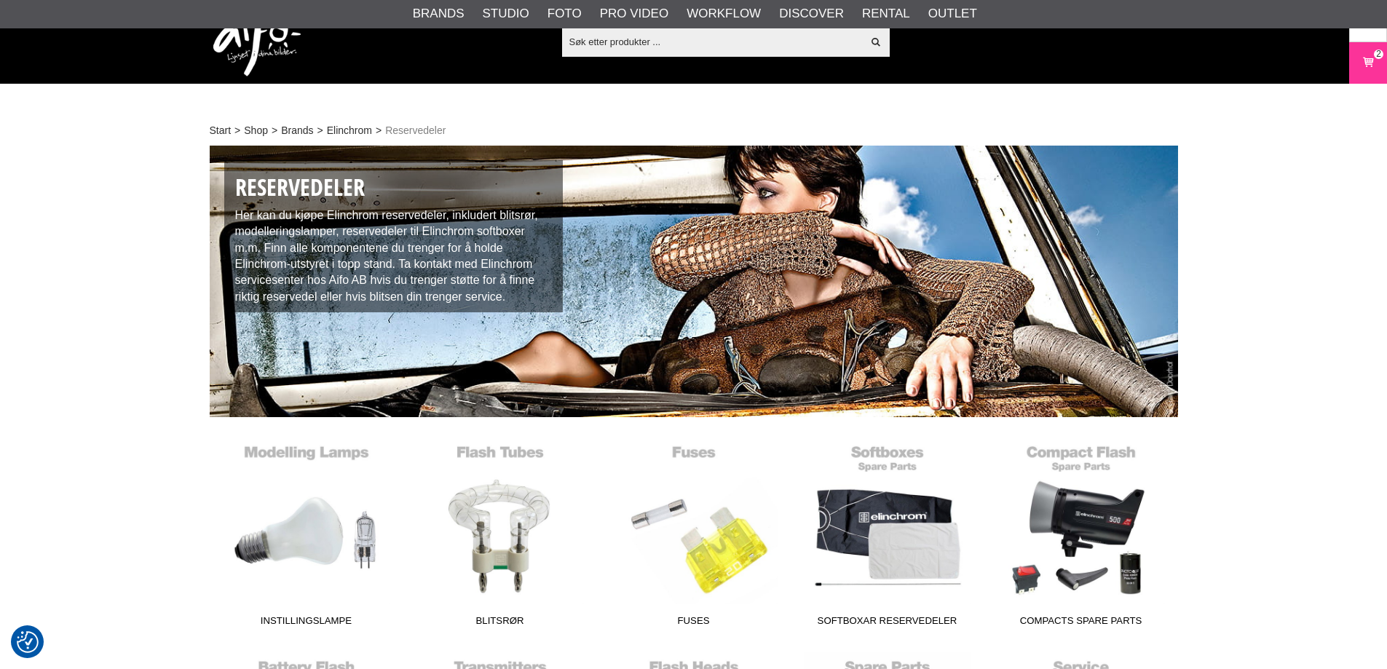
scroll to position [291, 0]
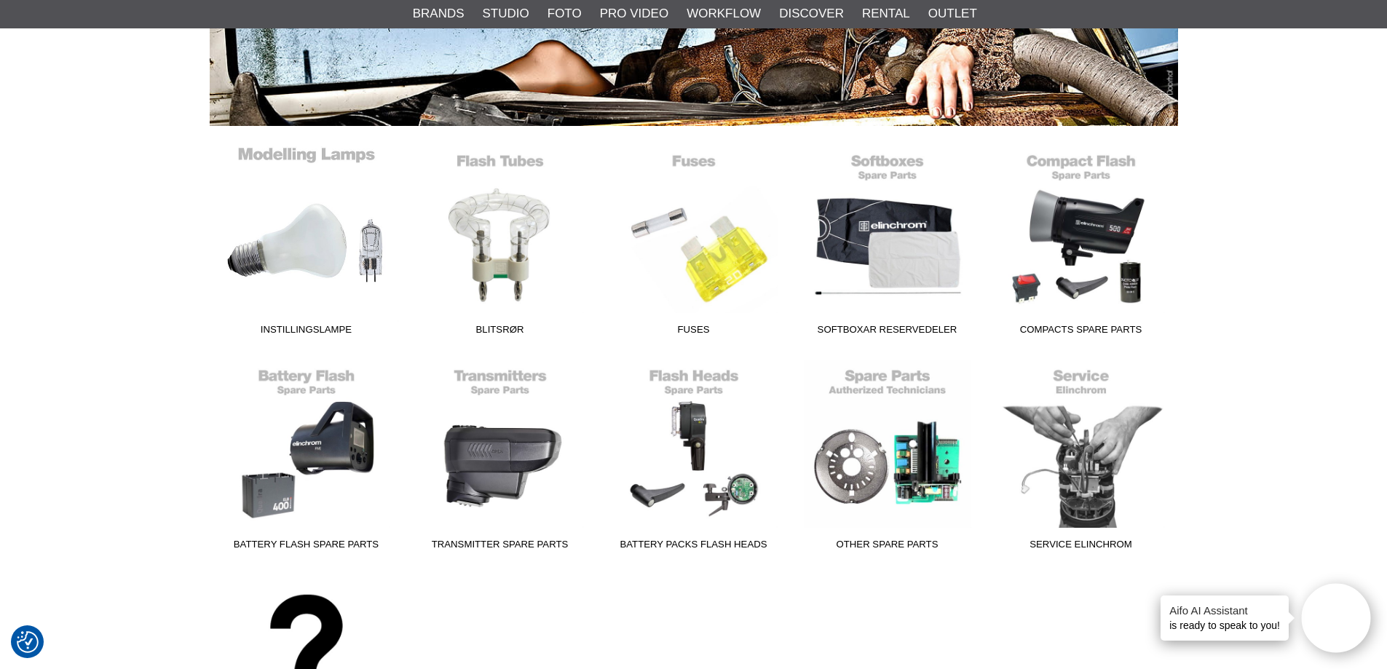
click at [347, 252] on link "Instillingslampe" at bounding box center [307, 244] width 194 height 197
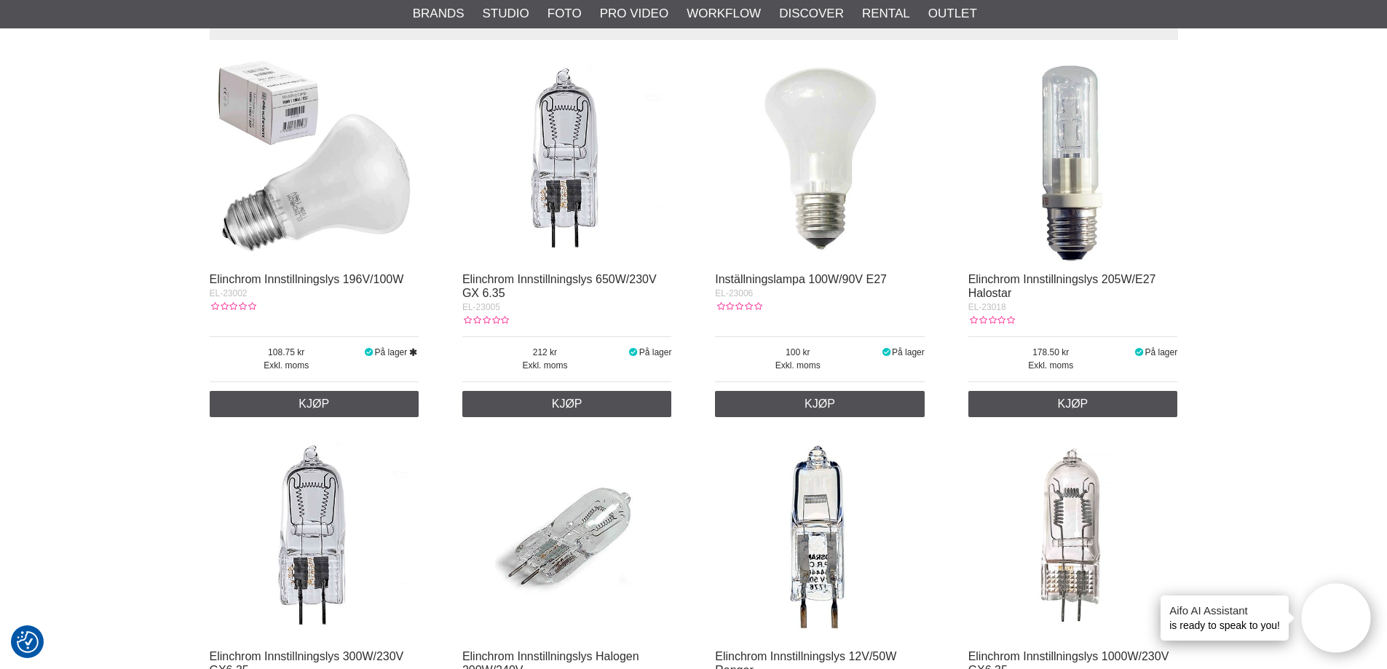
scroll to position [728, 0]
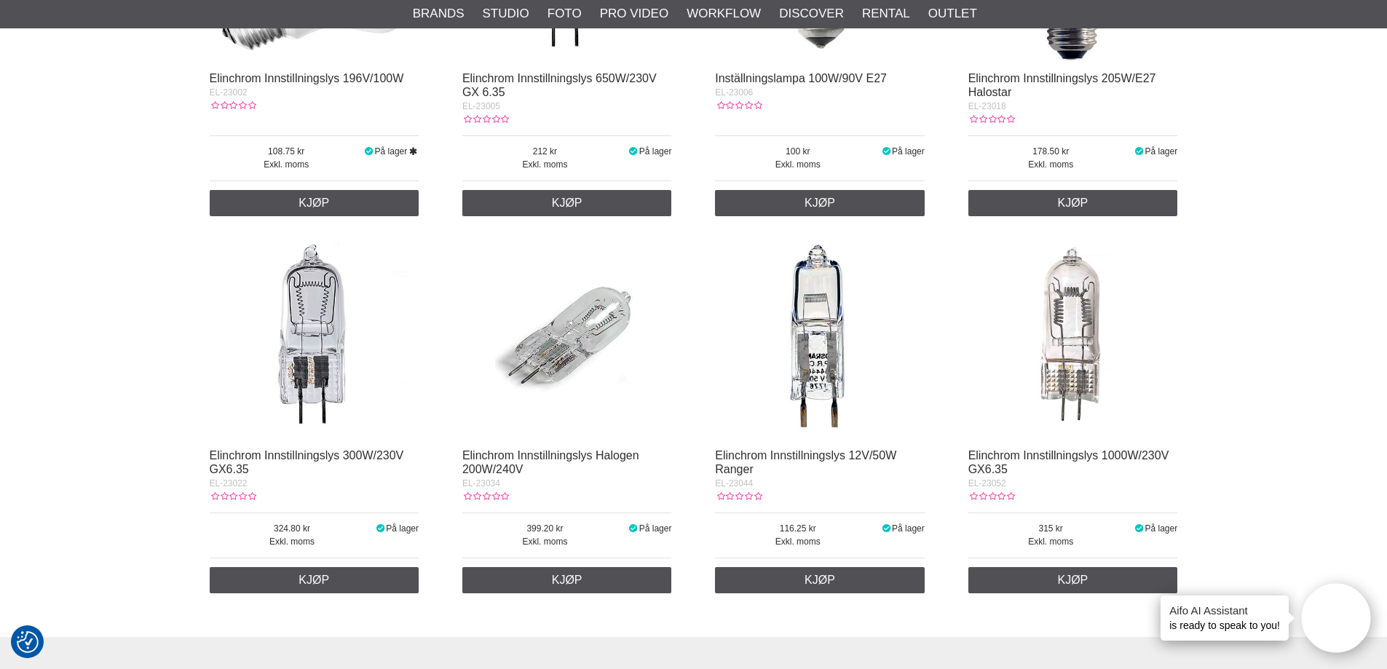
click at [1282, 242] on div "Start > Shop > Brands > Elinchrom > Reservedeler > Instillingslampe Low Key and…" at bounding box center [693, 255] width 1387 height 1684
click at [71, 268] on div "Start > Shop > Brands > Elinchrom > Reservedeler > Instillingslampe Low Key and…" at bounding box center [693, 255] width 1387 height 1684
